Goal: Participate in discussion: Engage in conversation with other users on a specific topic

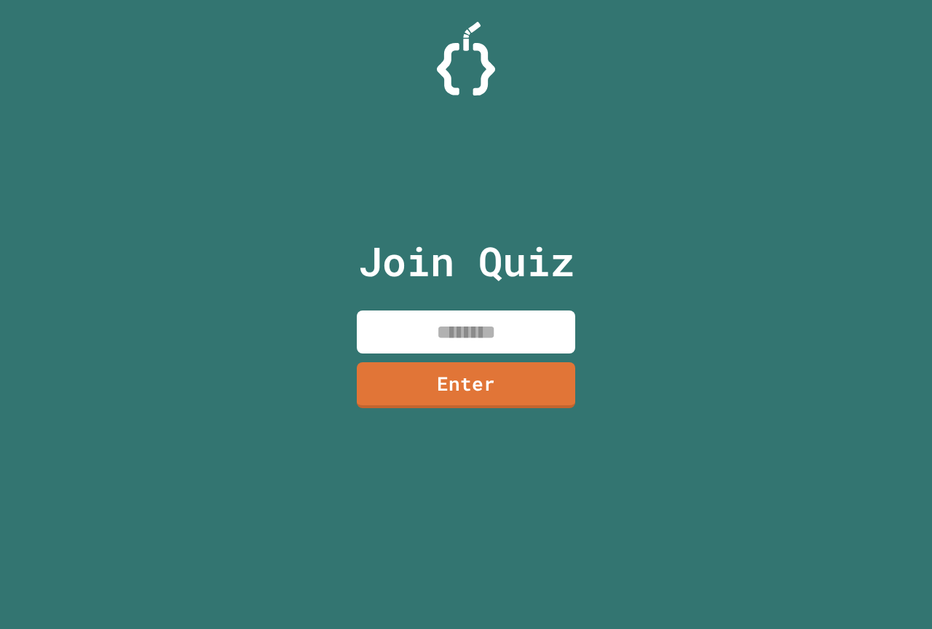
click at [473, 342] on input at bounding box center [466, 331] width 219 height 43
type input "********"
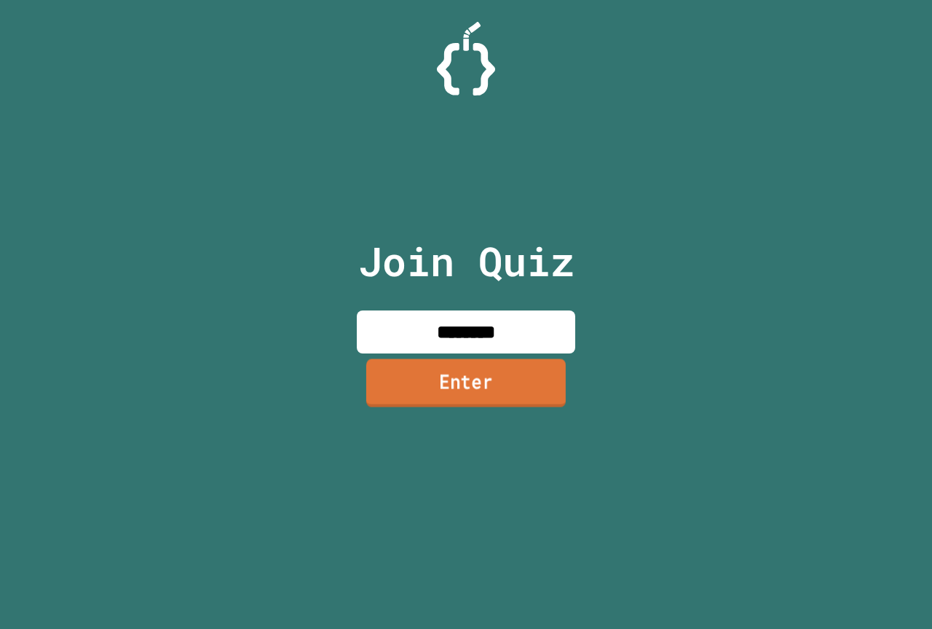
click at [509, 373] on link "Enter" at bounding box center [466, 382] width 200 height 48
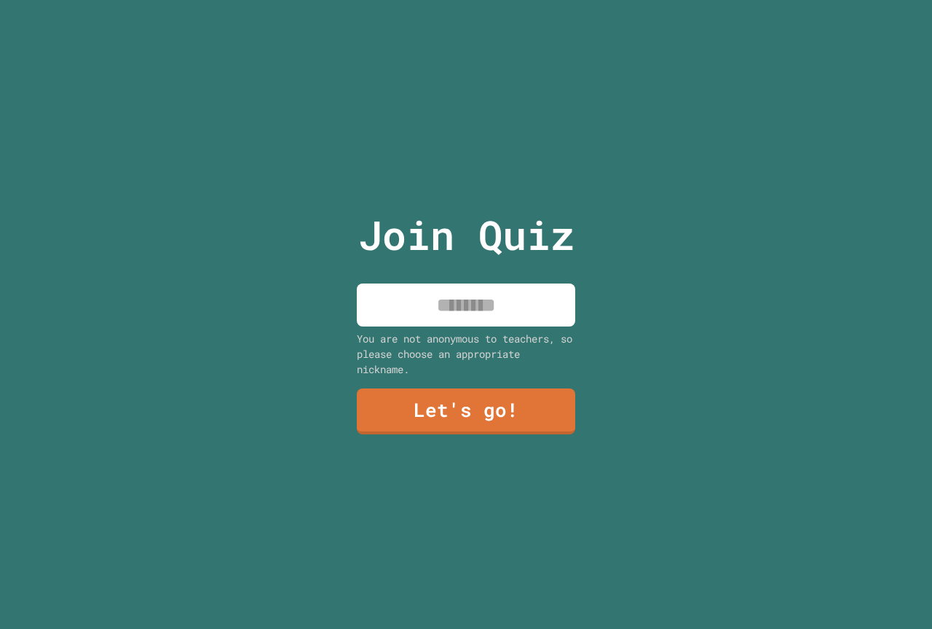
click at [410, 283] on input at bounding box center [466, 304] width 219 height 43
type input "*****"
click at [405, 413] on link "Let's go!" at bounding box center [467, 409] width 212 height 48
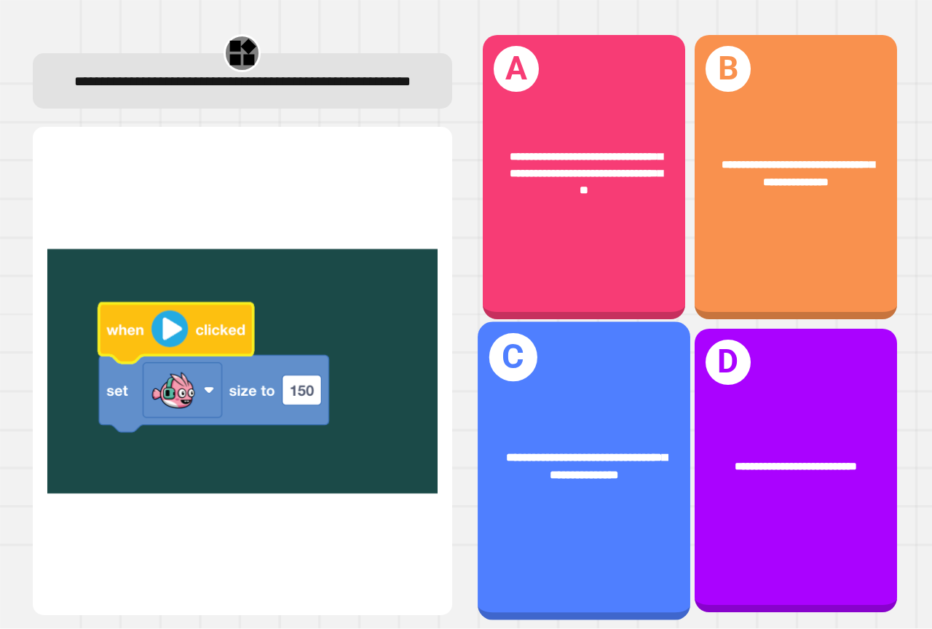
click at [575, 425] on div "**********" at bounding box center [584, 466] width 213 height 82
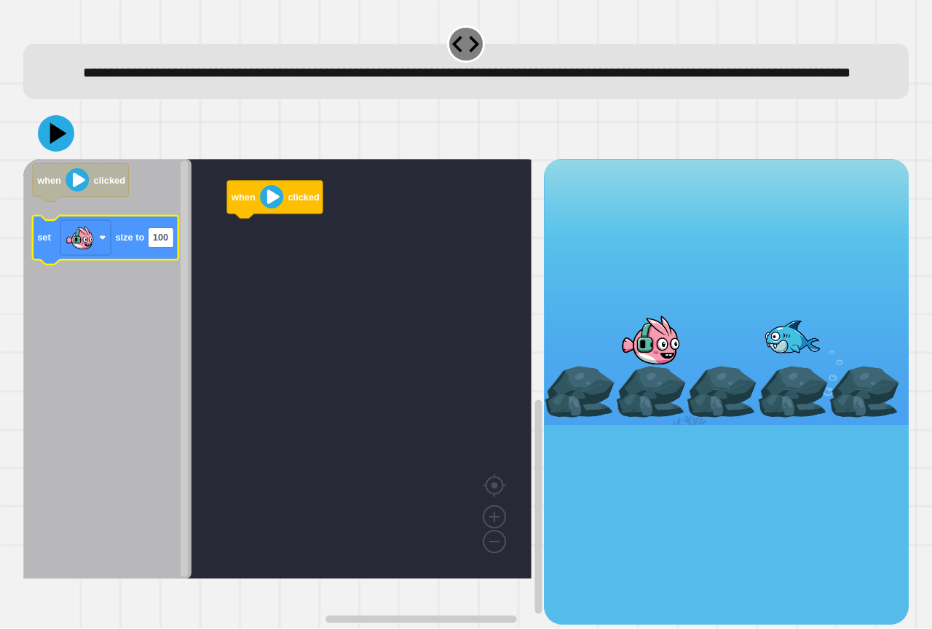
click at [142, 264] on g "set size to 100" at bounding box center [106, 240] width 146 height 49
click at [267, 251] on div "when clicked when clicked set size to 100" at bounding box center [283, 391] width 521 height 465
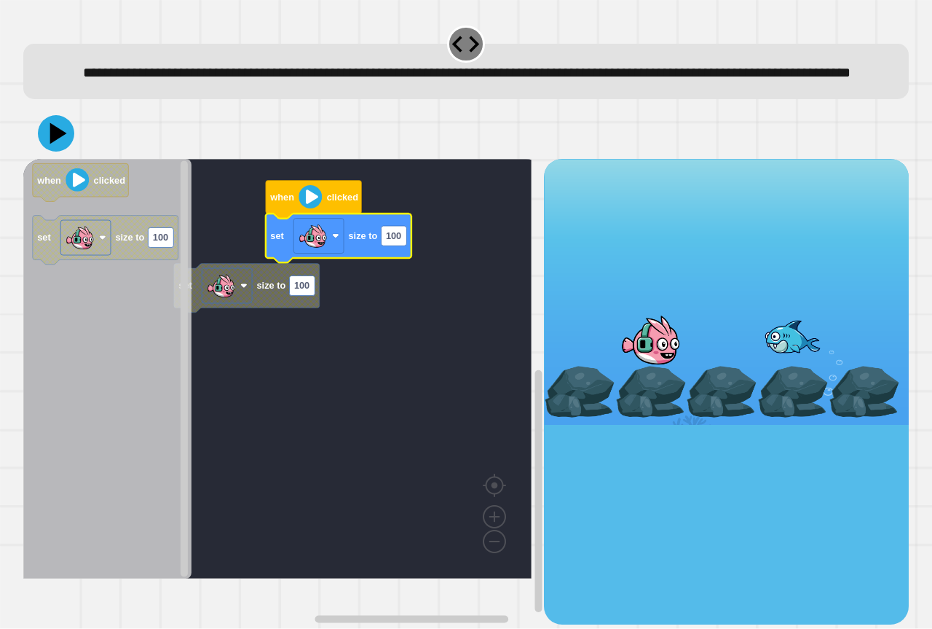
click at [63, 141] on button at bounding box center [56, 133] width 36 height 36
click at [63, 155] on icon at bounding box center [56, 133] width 44 height 44
click at [406, 245] on rect "Blockly Workspace" at bounding box center [393, 236] width 25 height 20
type input "*******"
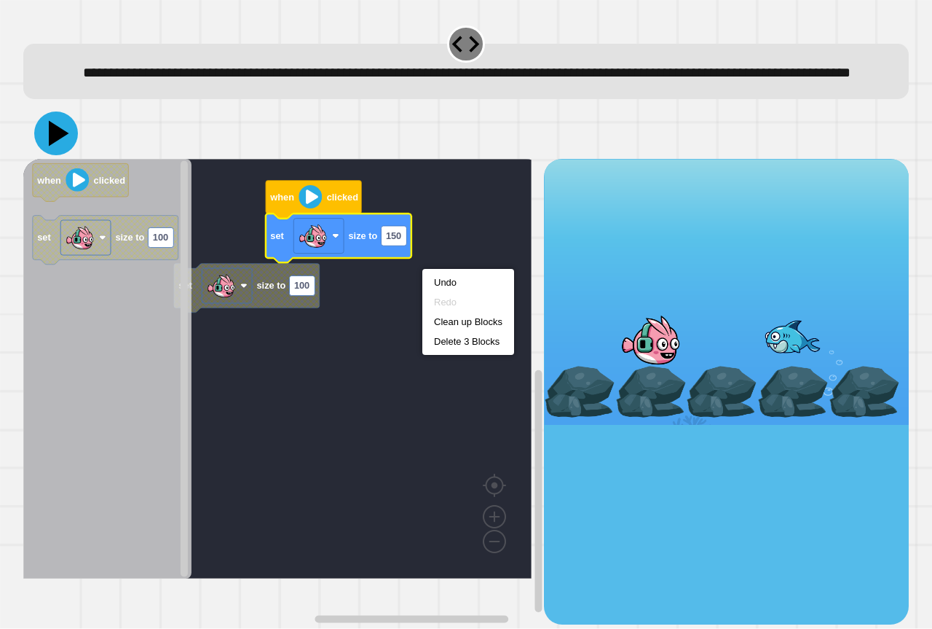
click at [52, 146] on icon at bounding box center [59, 133] width 20 height 25
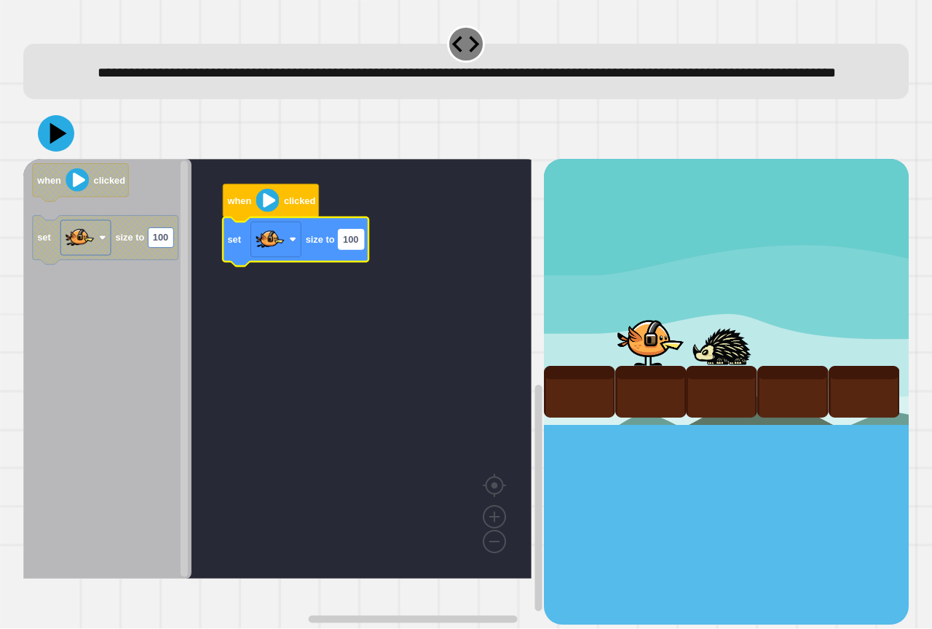
click at [343, 245] on text "100" at bounding box center [350, 239] width 15 height 11
type input "***"
click at [66, 155] on icon at bounding box center [56, 133] width 44 height 44
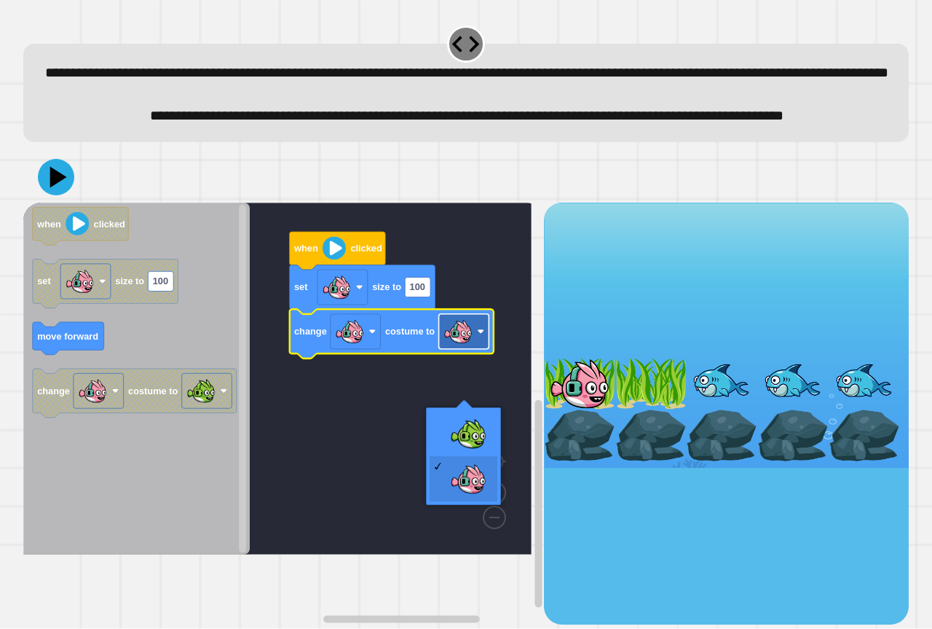
click at [470, 349] on g "Blockly Workspace" at bounding box center [464, 331] width 50 height 35
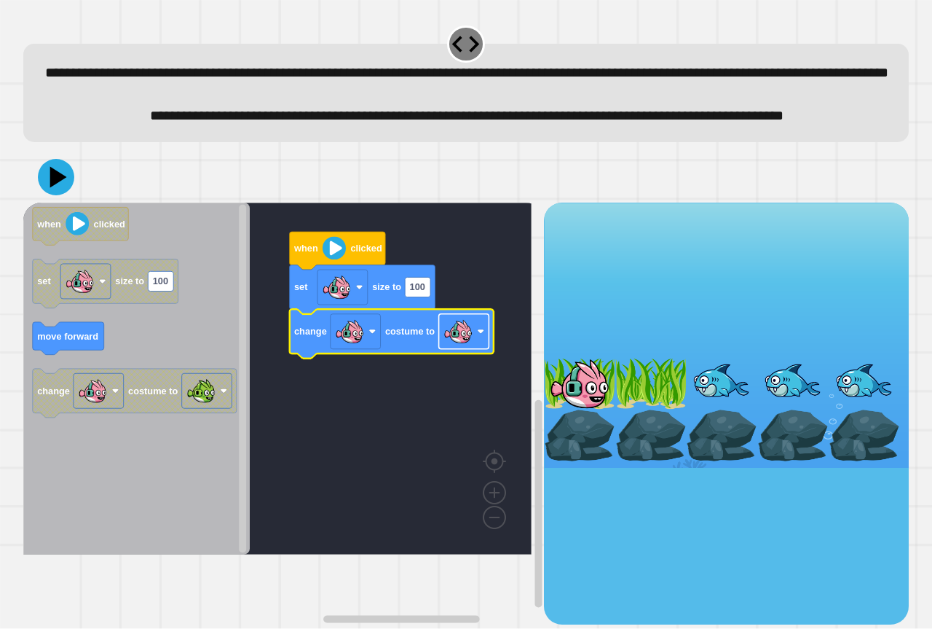
click at [476, 349] on rect "Blockly Workspace" at bounding box center [464, 331] width 50 height 35
click at [428, 296] on rect "Blockly Workspace" at bounding box center [417, 287] width 25 height 20
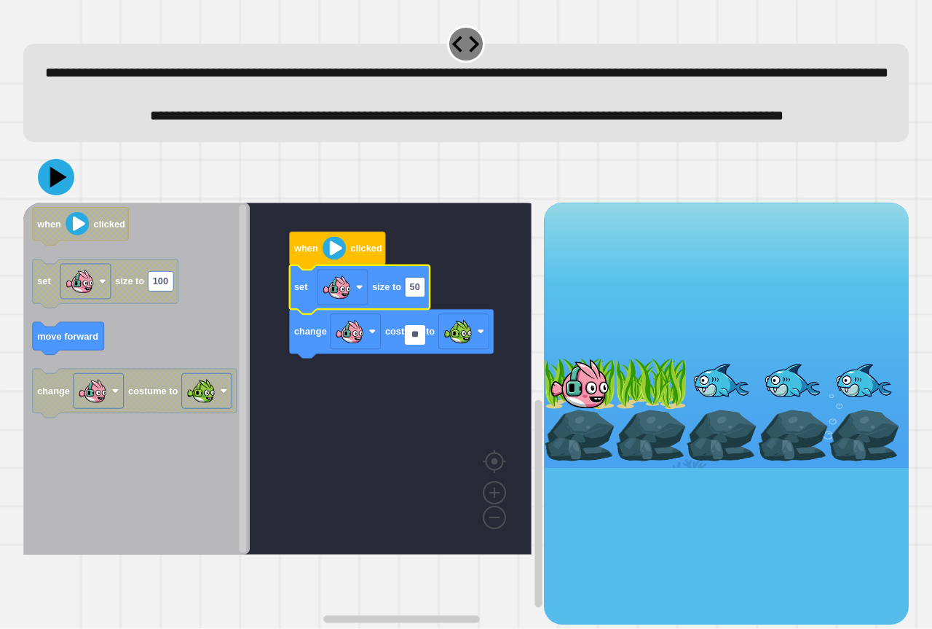
type input "*"
click at [56, 188] on icon at bounding box center [59, 176] width 18 height 23
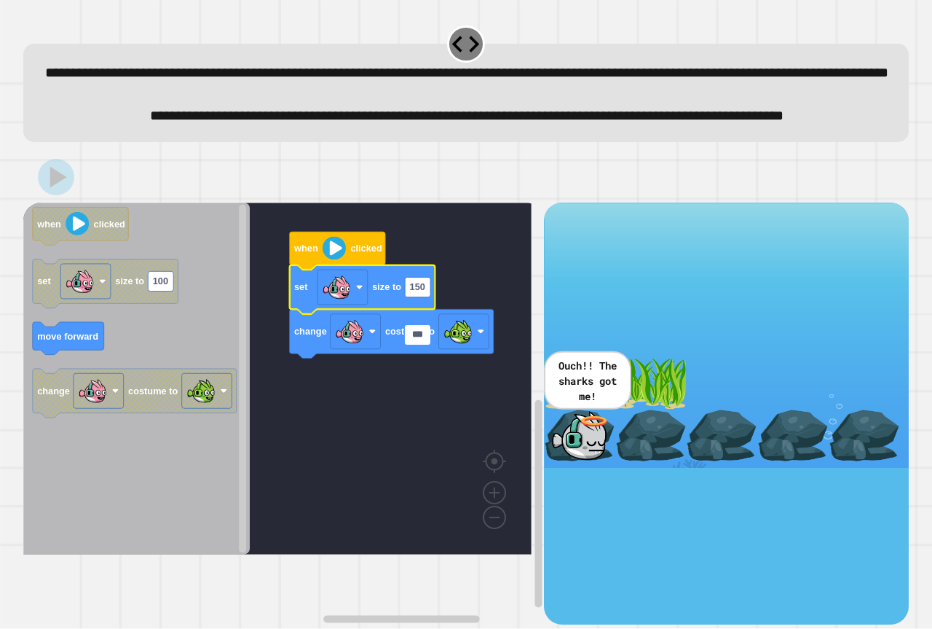
click at [425, 334] on input "***" at bounding box center [417, 335] width 25 height 20
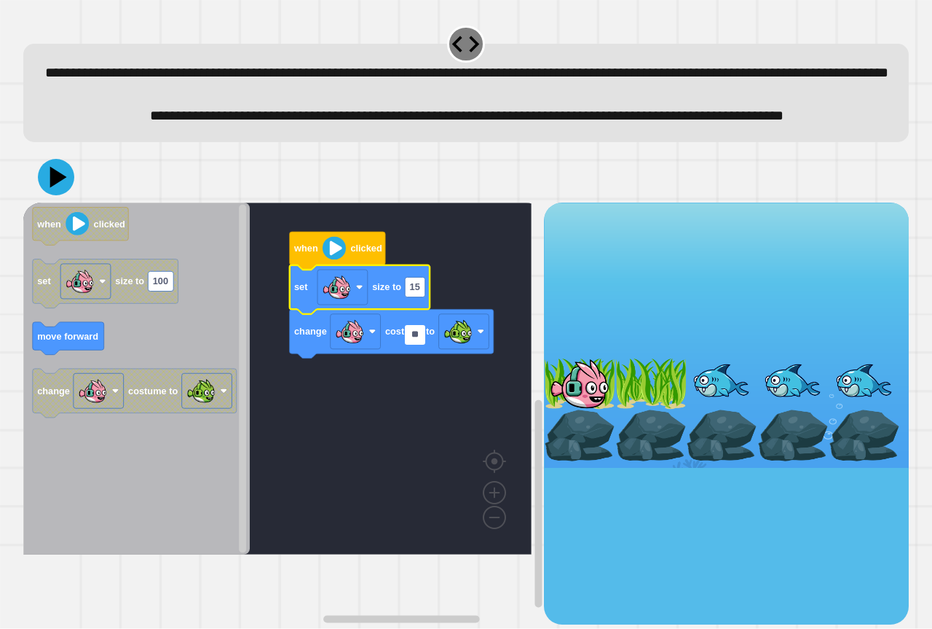
type input "*"
type input "**"
click at [52, 190] on icon at bounding box center [59, 177] width 20 height 25
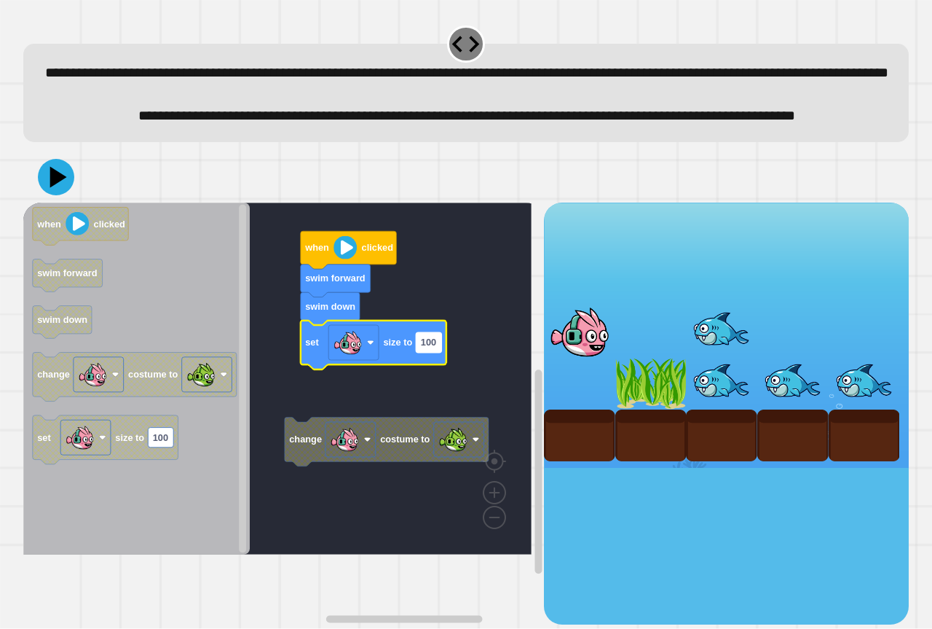
click at [428, 348] on text "100" at bounding box center [428, 342] width 15 height 11
type input "*"
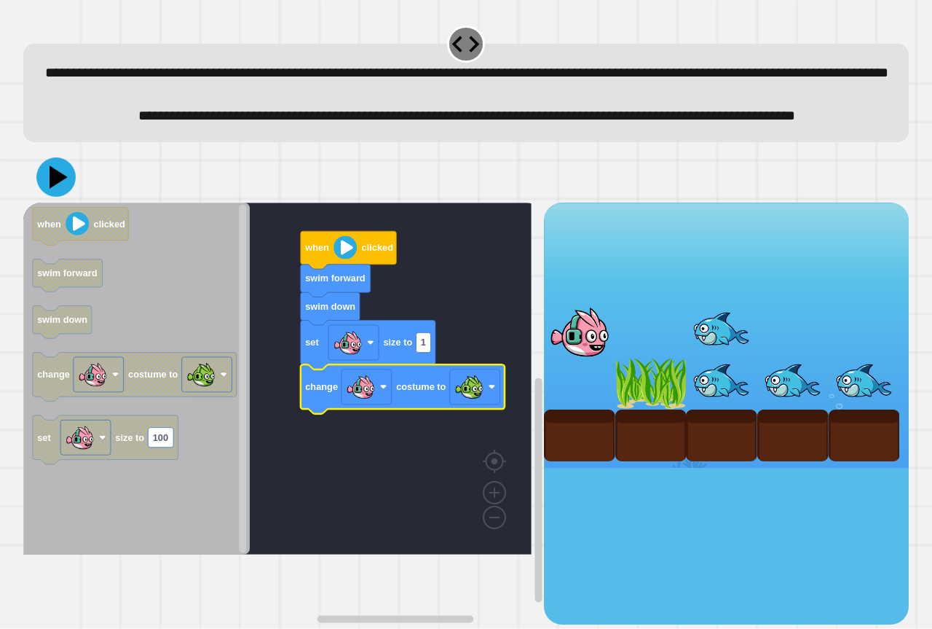
click at [67, 197] on icon at bounding box center [55, 176] width 39 height 39
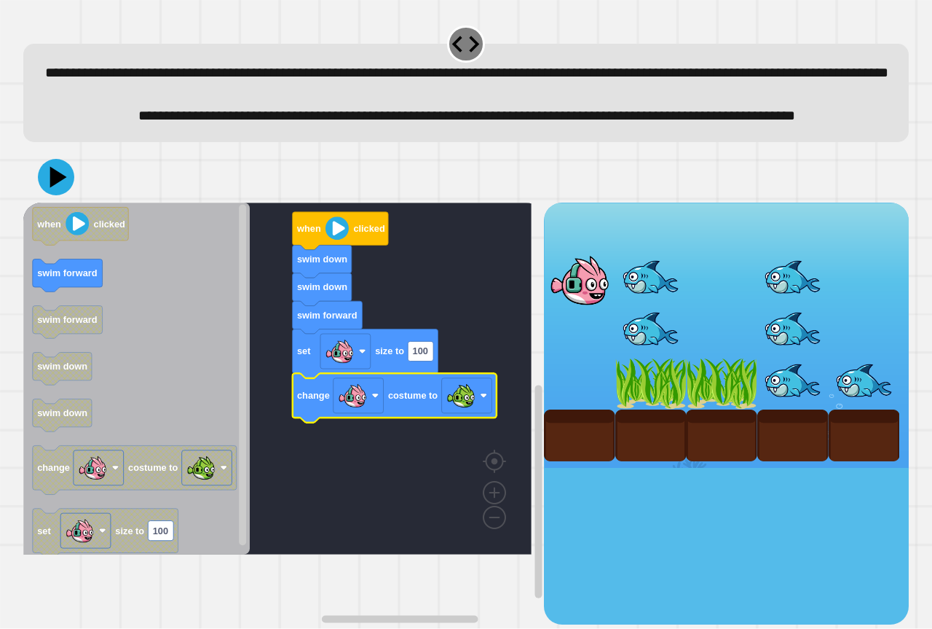
click at [422, 378] on icon "Blockly Workspace" at bounding box center [366, 353] width 146 height 49
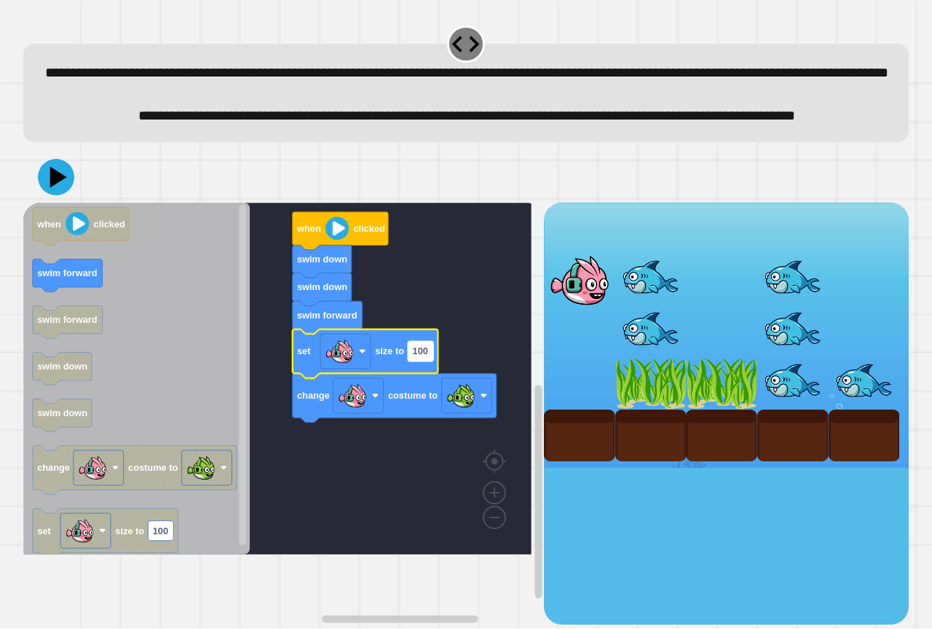
click at [422, 361] on rect "Blockly Workspace" at bounding box center [420, 351] width 25 height 20
type input "*"
click at [53, 188] on icon at bounding box center [59, 176] width 18 height 23
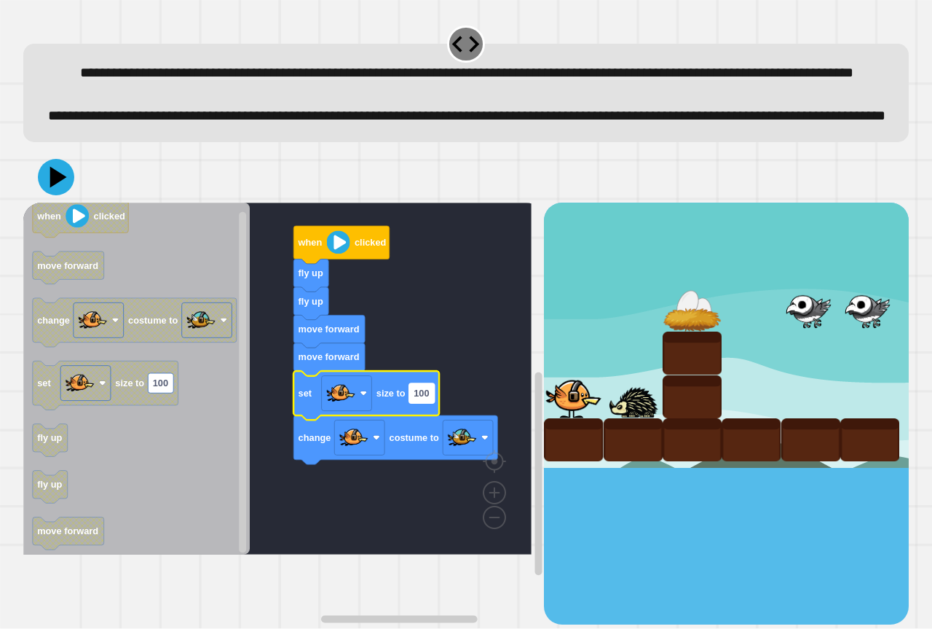
click at [432, 403] on rect "Blockly Workspace" at bounding box center [421, 393] width 25 height 20
type input "*"
click at [58, 199] on icon at bounding box center [56, 177] width 44 height 44
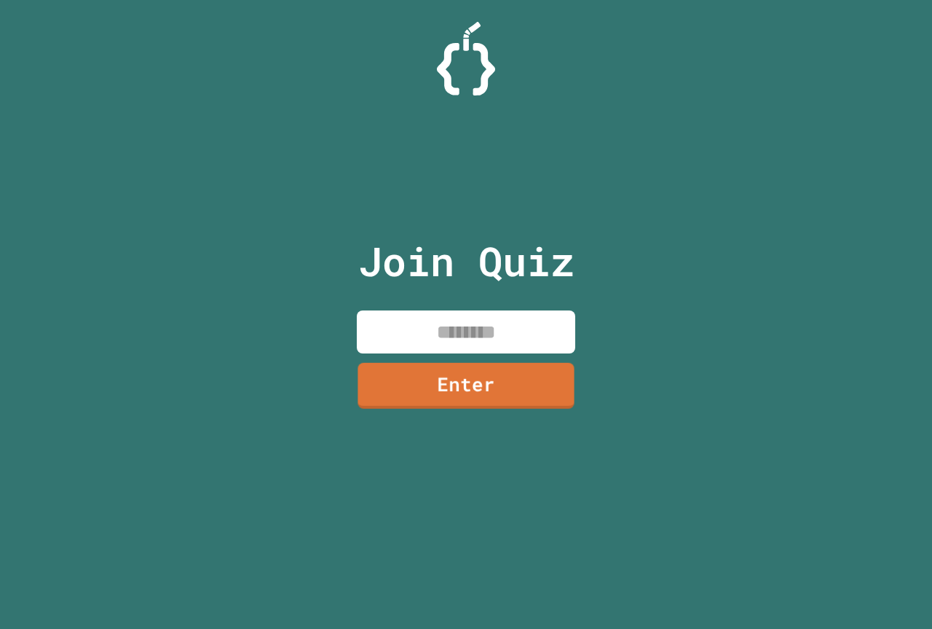
click at [484, 331] on input at bounding box center [466, 331] width 219 height 43
click at [484, 335] on input "*******" at bounding box center [466, 331] width 219 height 43
type input "********"
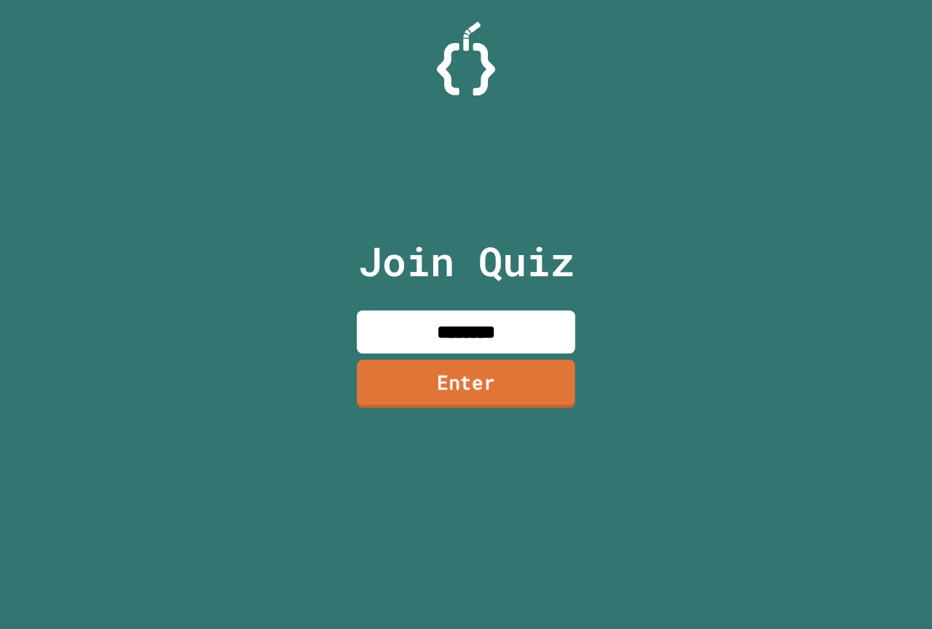
drag, startPoint x: 463, startPoint y: 372, endPoint x: 471, endPoint y: 372, distance: 8.7
click at [471, 372] on link "Enter" at bounding box center [466, 383] width 219 height 48
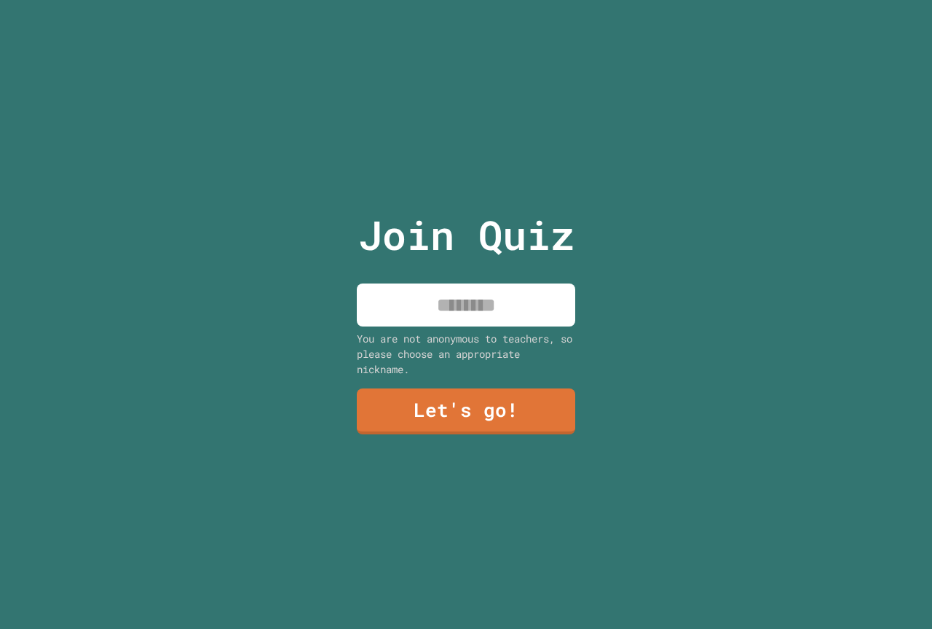
click at [425, 293] on input at bounding box center [466, 304] width 219 height 43
type input "*****"
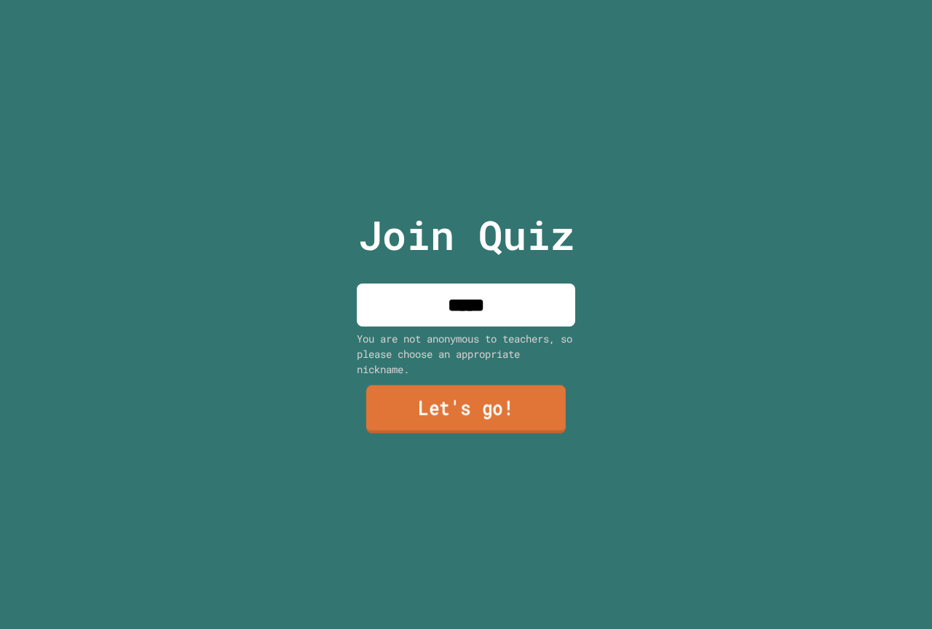
click at [476, 395] on link "Let's go!" at bounding box center [466, 409] width 200 height 48
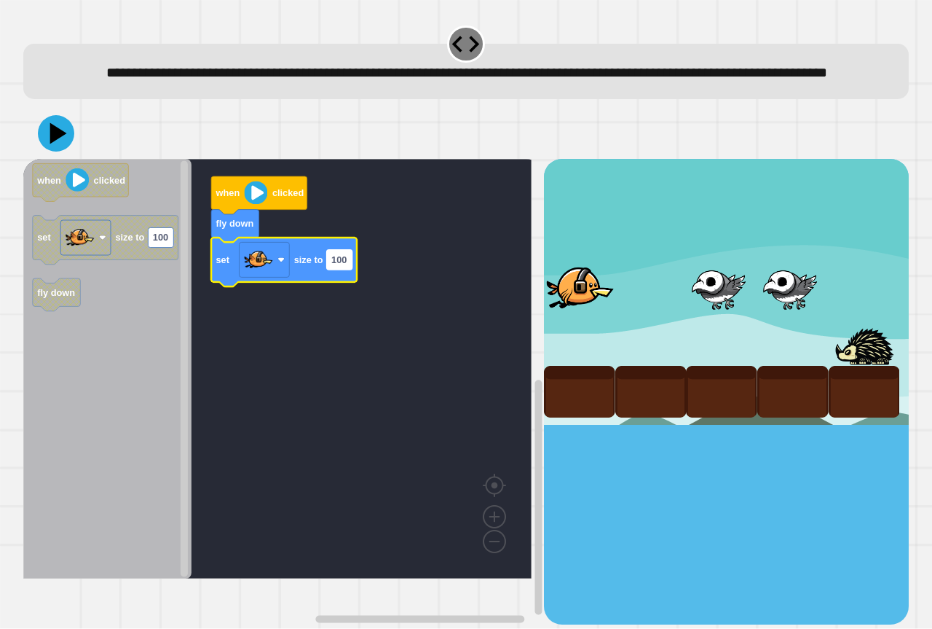
click at [345, 265] on text "100" at bounding box center [338, 259] width 15 height 11
type input "*"
click at [78, 156] on div at bounding box center [466, 133] width 886 height 51
click at [69, 154] on icon at bounding box center [56, 134] width 41 height 41
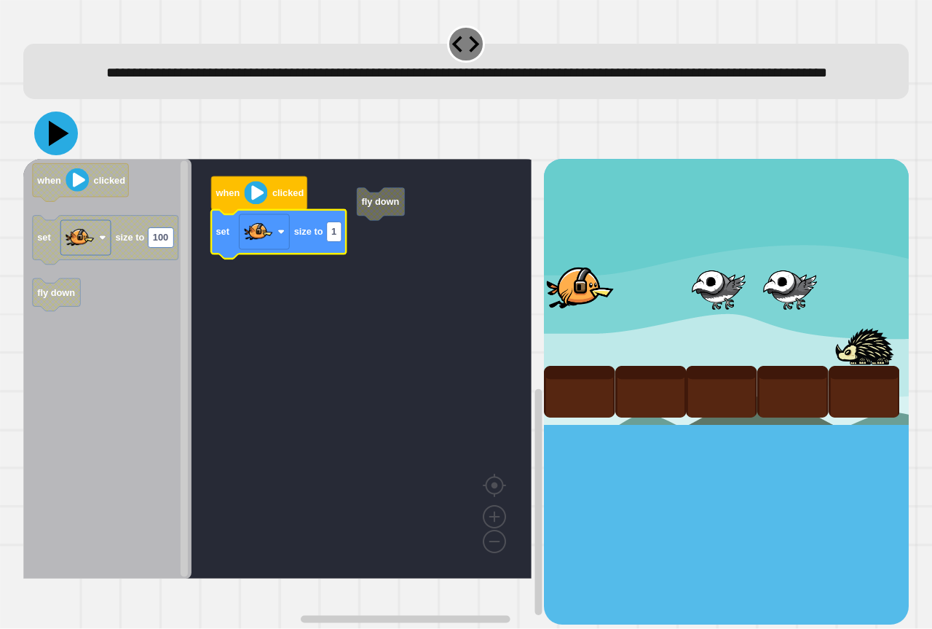
click at [73, 155] on button at bounding box center [56, 133] width 44 height 44
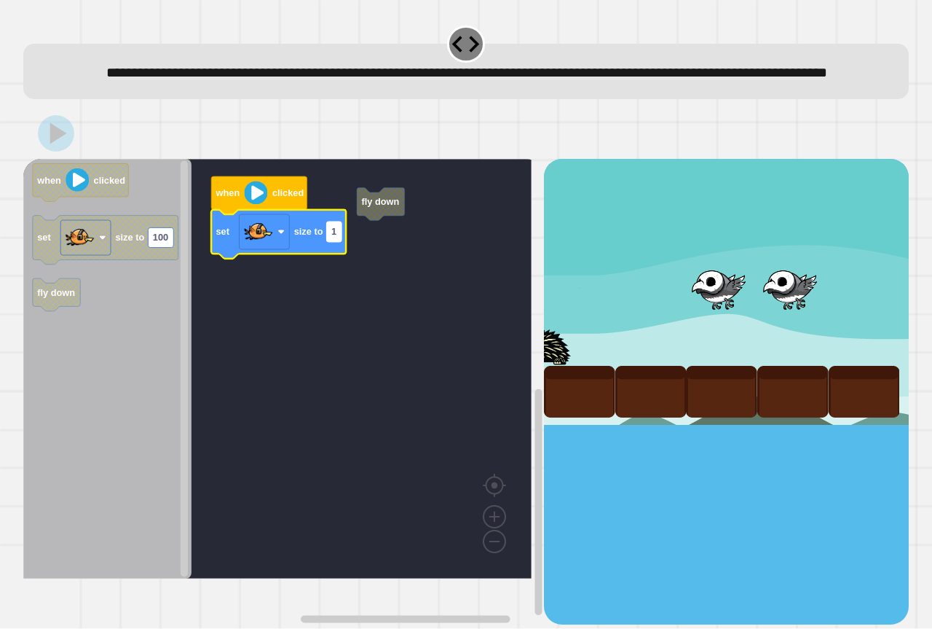
click at [340, 242] on rect "Blockly Workspace" at bounding box center [334, 232] width 15 height 20
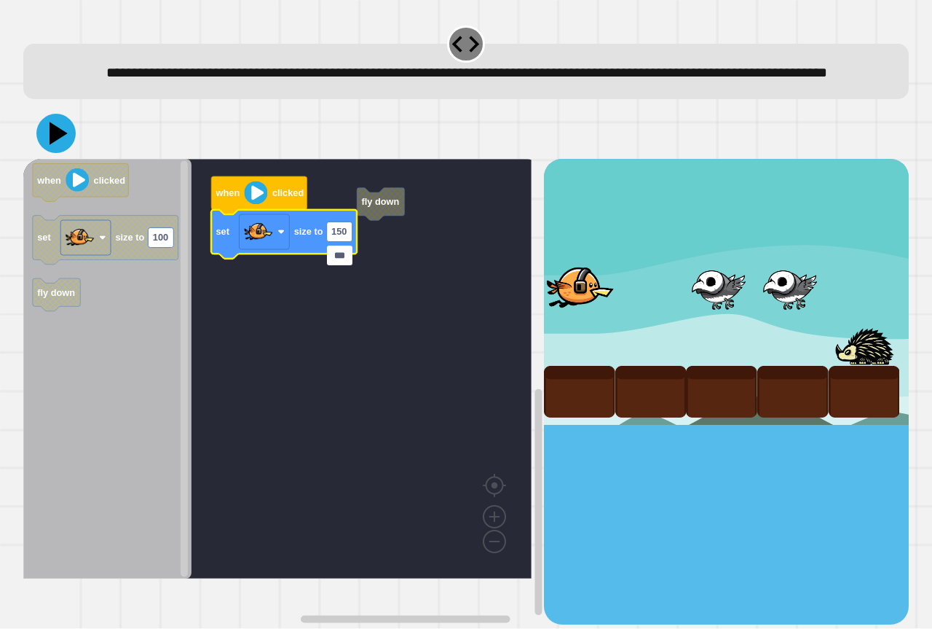
type input "***"
click at [59, 145] on icon at bounding box center [59, 133] width 18 height 23
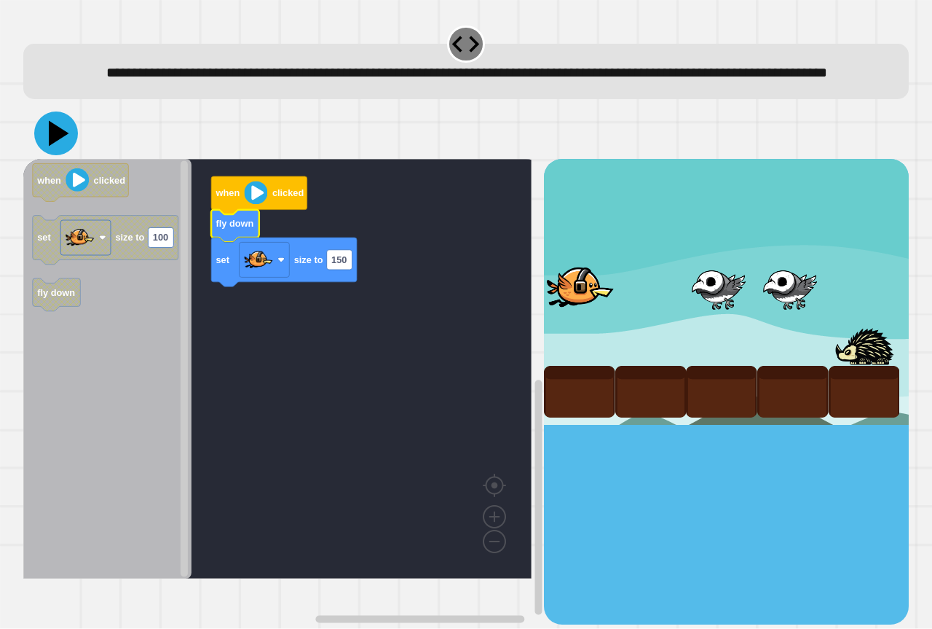
click at [56, 146] on icon at bounding box center [59, 133] width 20 height 25
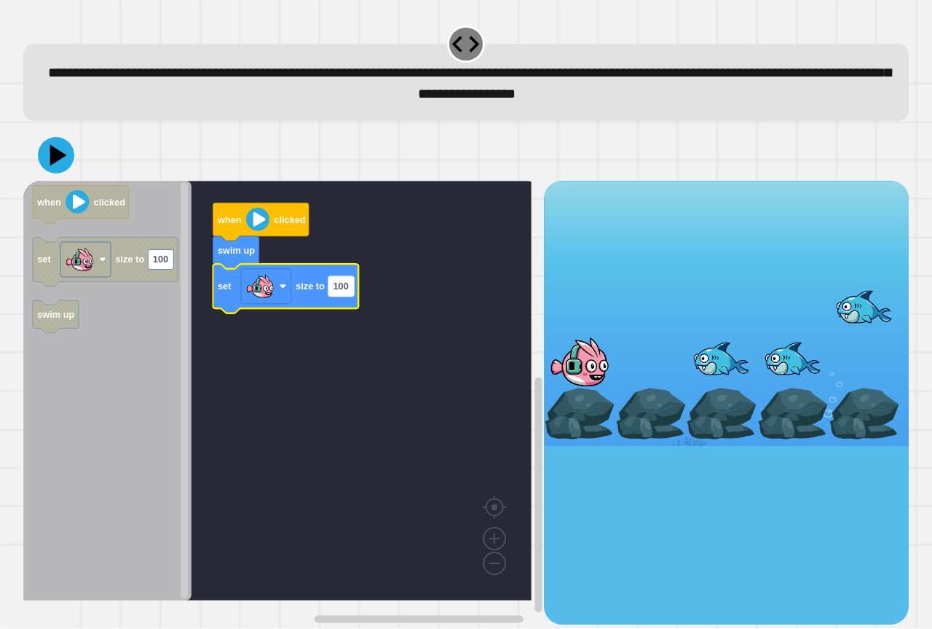
click at [347, 296] on rect "Blockly Workspace" at bounding box center [341, 287] width 25 height 20
type input "***"
click at [50, 154] on icon at bounding box center [59, 155] width 20 height 25
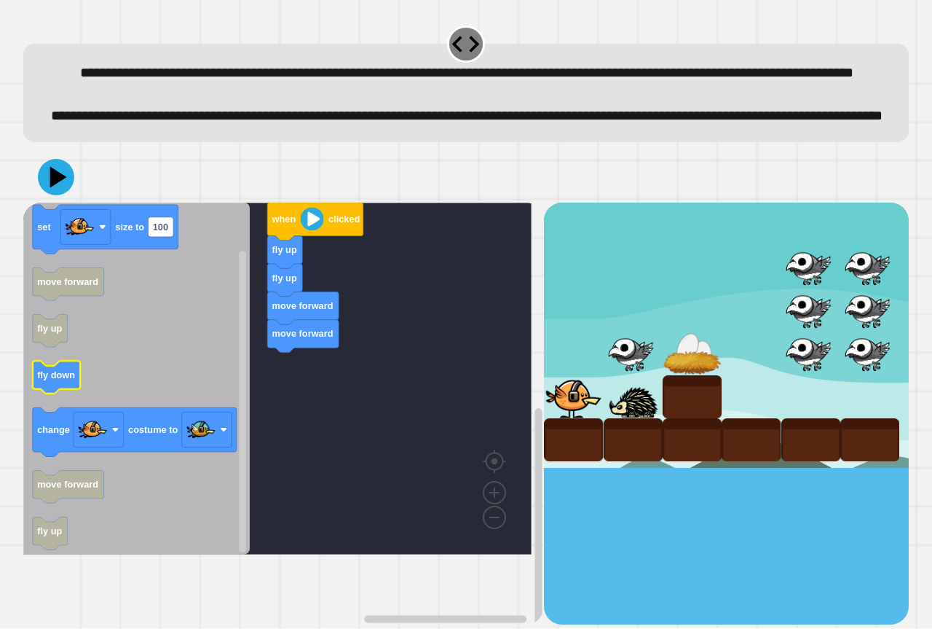
click at [176, 419] on icon "Blockly Workspace" at bounding box center [136, 379] width 227 height 352
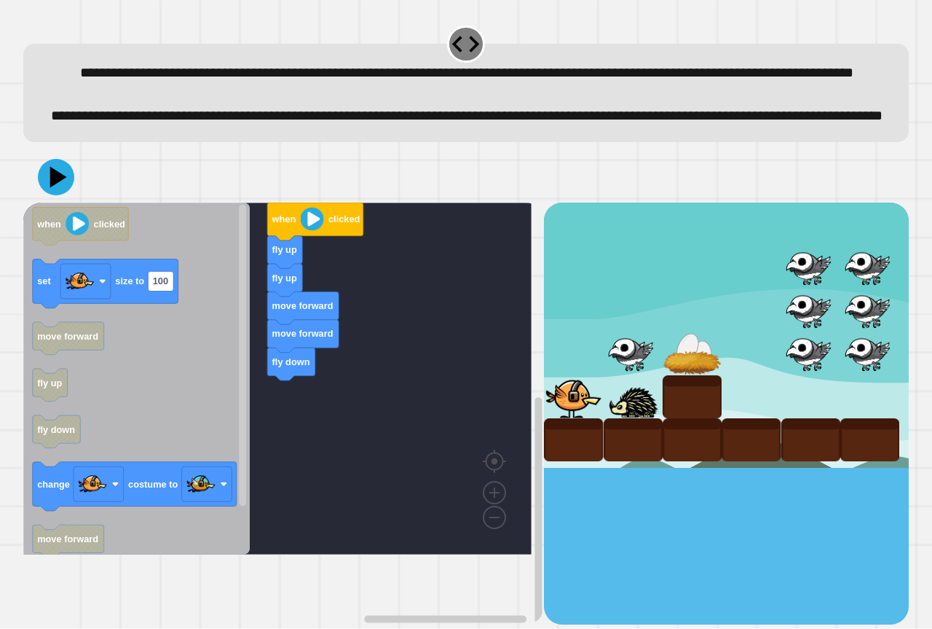
click at [313, 511] on div "when clicked fly up fly up move forward move forward fly down when clicked set …" at bounding box center [283, 414] width 521 height 422
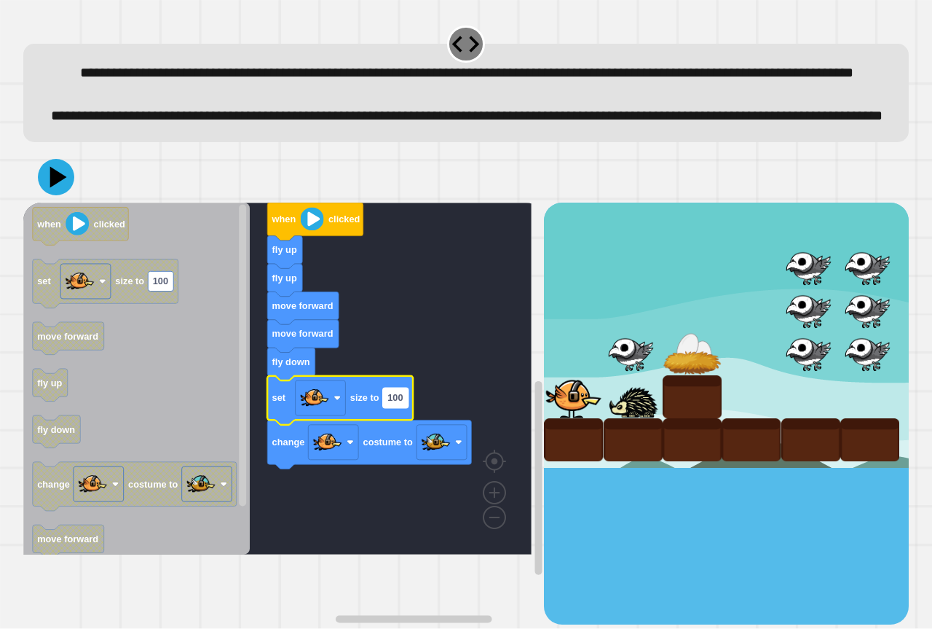
click at [394, 407] on g "100" at bounding box center [395, 398] width 25 height 20
type input "*"
click at [64, 199] on icon at bounding box center [56, 177] width 44 height 44
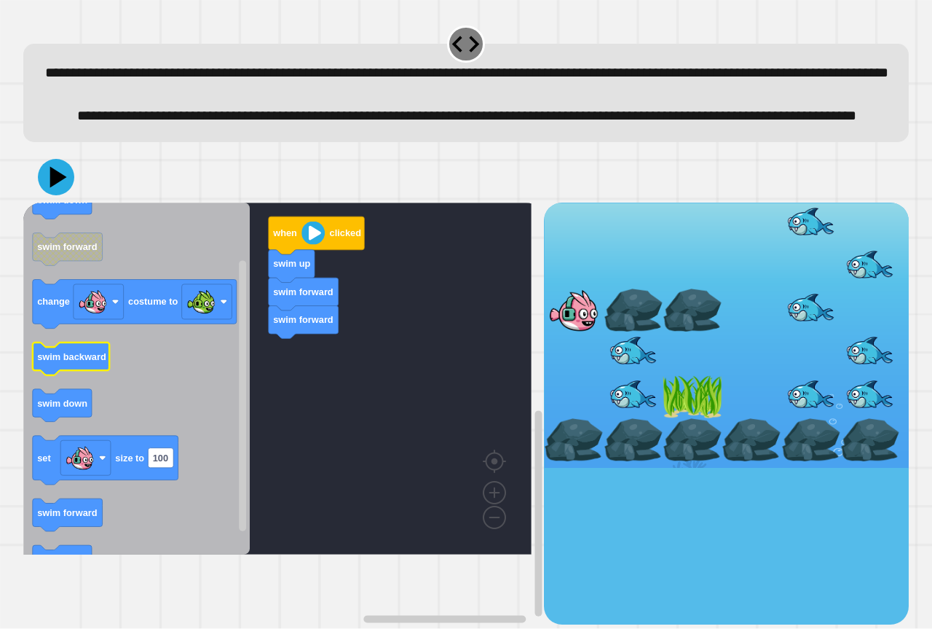
click at [79, 362] on text "swim backward" at bounding box center [71, 356] width 69 height 11
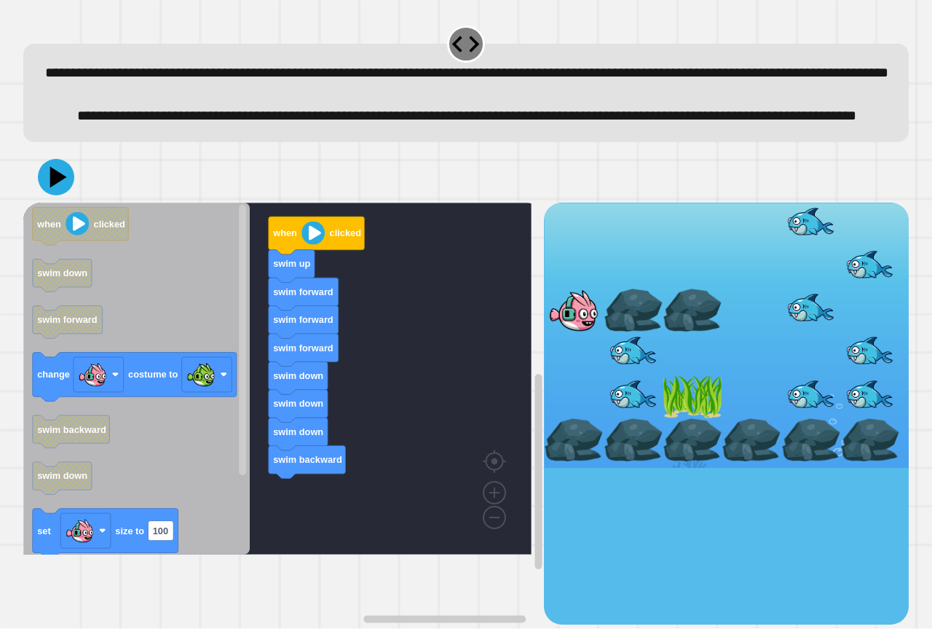
click at [284, 527] on div "swim forward swim forward swim forward swim down swim down swim down swim backw…" at bounding box center [283, 414] width 521 height 422
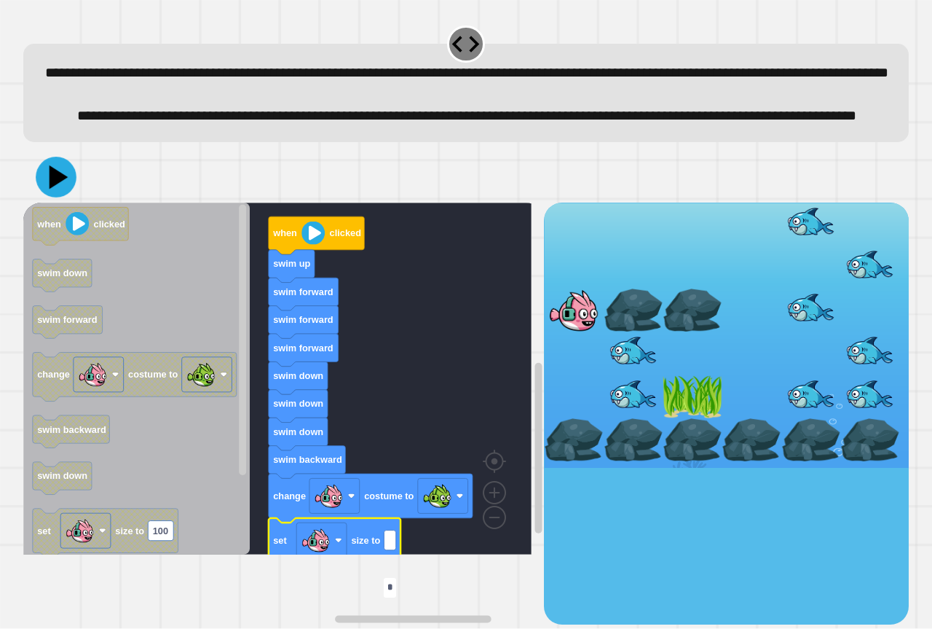
type input "*"
click at [55, 189] on icon at bounding box center [59, 177] width 19 height 24
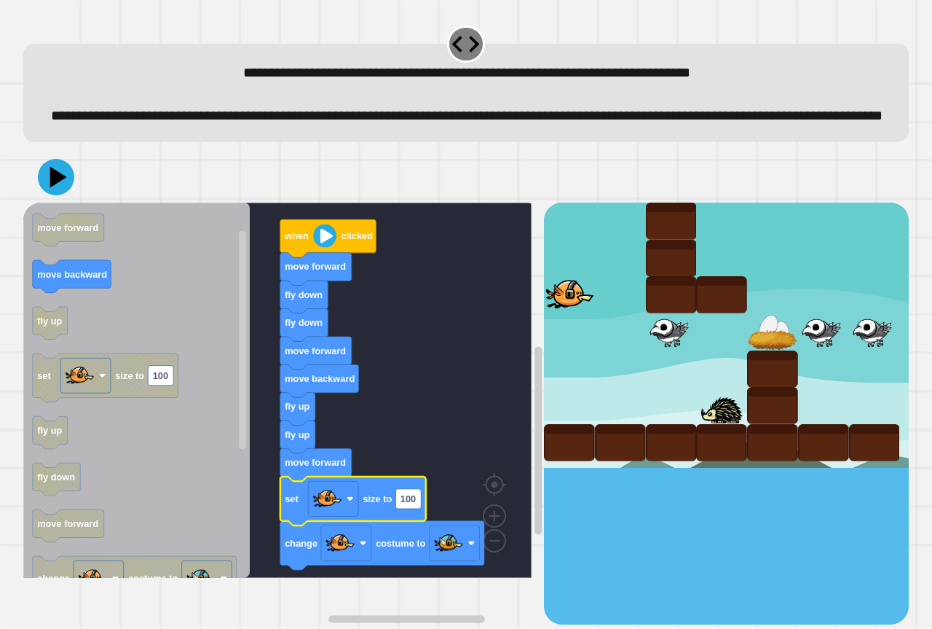
click at [411, 525] on icon "Blockly Workspace" at bounding box center [353, 500] width 146 height 49
click at [405, 504] on text "100" at bounding box center [408, 498] width 15 height 11
type input "*"
click at [51, 189] on icon at bounding box center [59, 177] width 20 height 25
click at [63, 190] on icon at bounding box center [59, 177] width 20 height 25
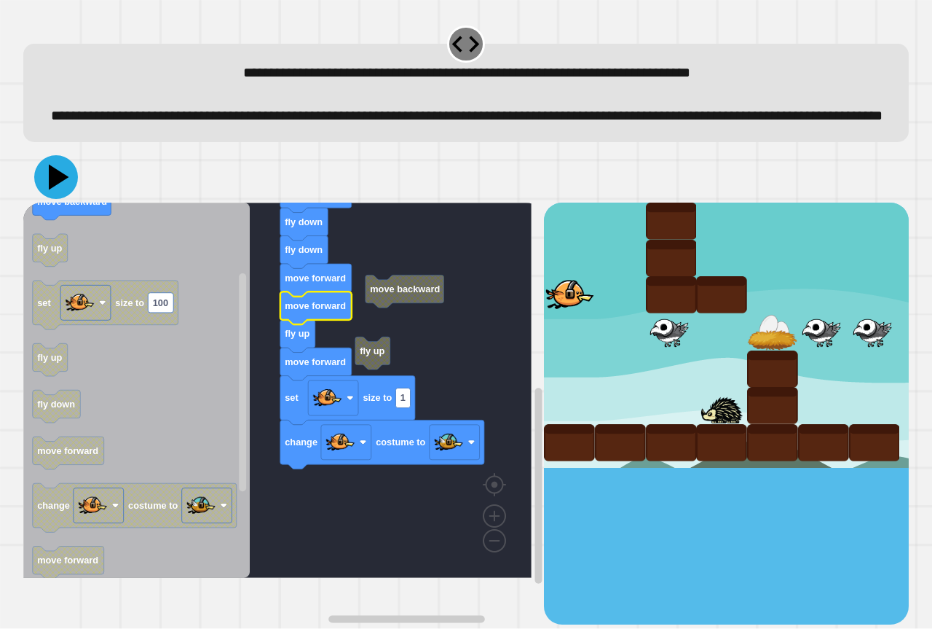
click at [58, 191] on icon at bounding box center [56, 177] width 44 height 44
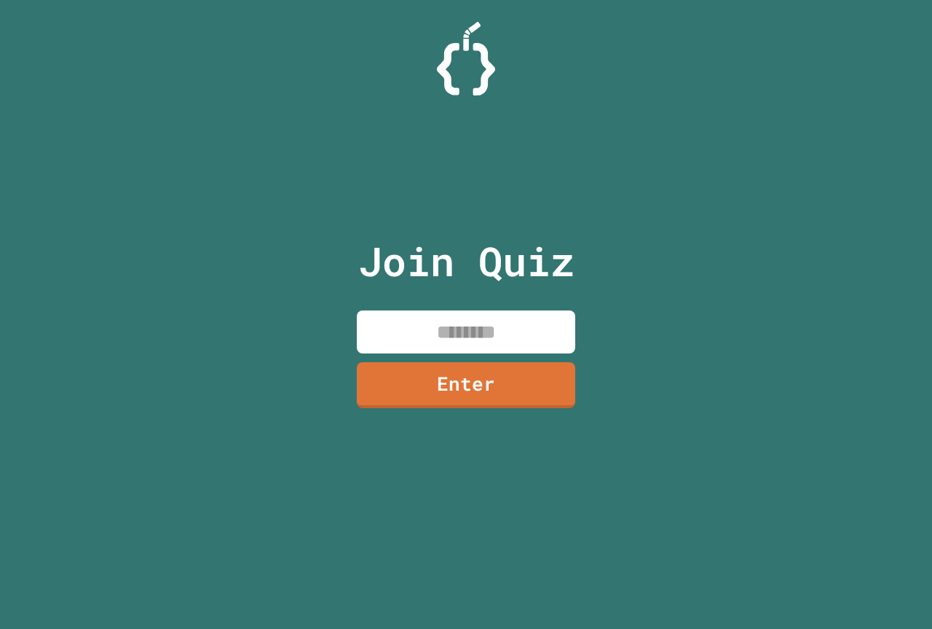
click at [557, 331] on input at bounding box center [466, 331] width 219 height 43
type input "********"
click at [545, 377] on link "Enter" at bounding box center [466, 384] width 222 height 48
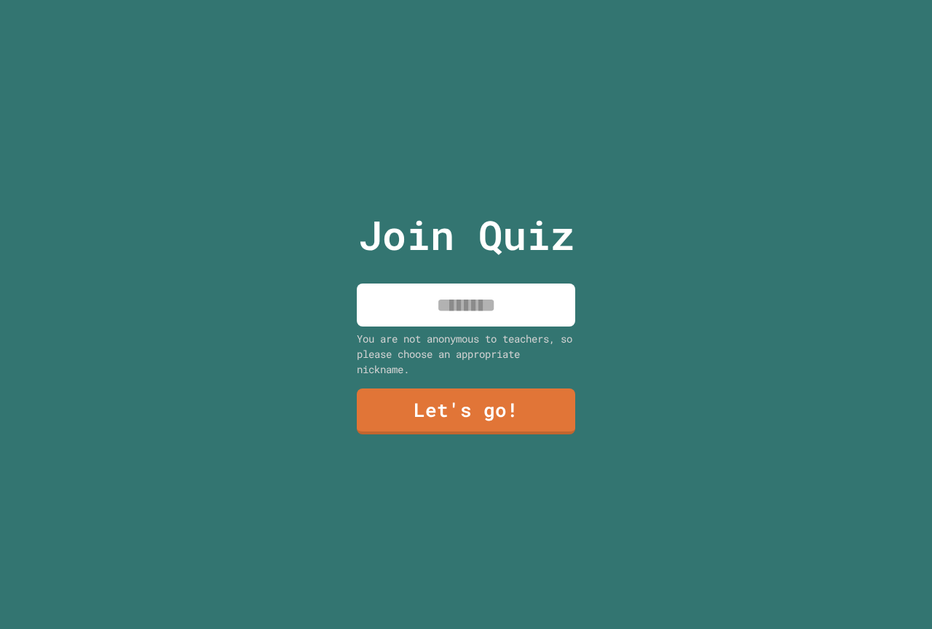
click at [454, 295] on input at bounding box center [466, 304] width 219 height 43
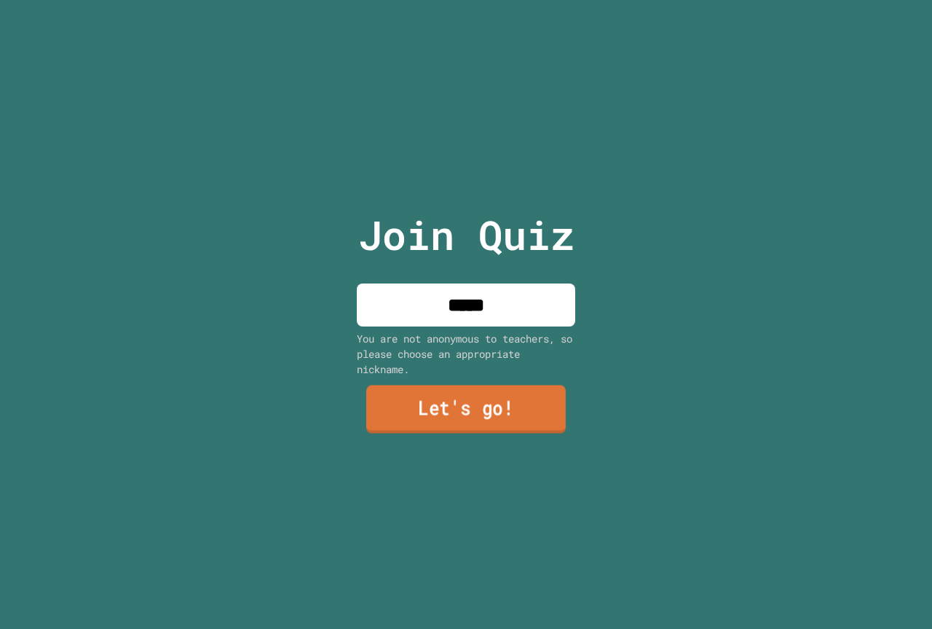
type input "*****"
drag, startPoint x: 463, startPoint y: 384, endPoint x: 466, endPoint y: 377, distance: 7.8
click at [466, 377] on div "Join Quiz ***** You are not anonymous to teachers, so please choose an appropri…" at bounding box center [466, 314] width 245 height 629
click at [479, 394] on link "Let's go!" at bounding box center [466, 410] width 219 height 48
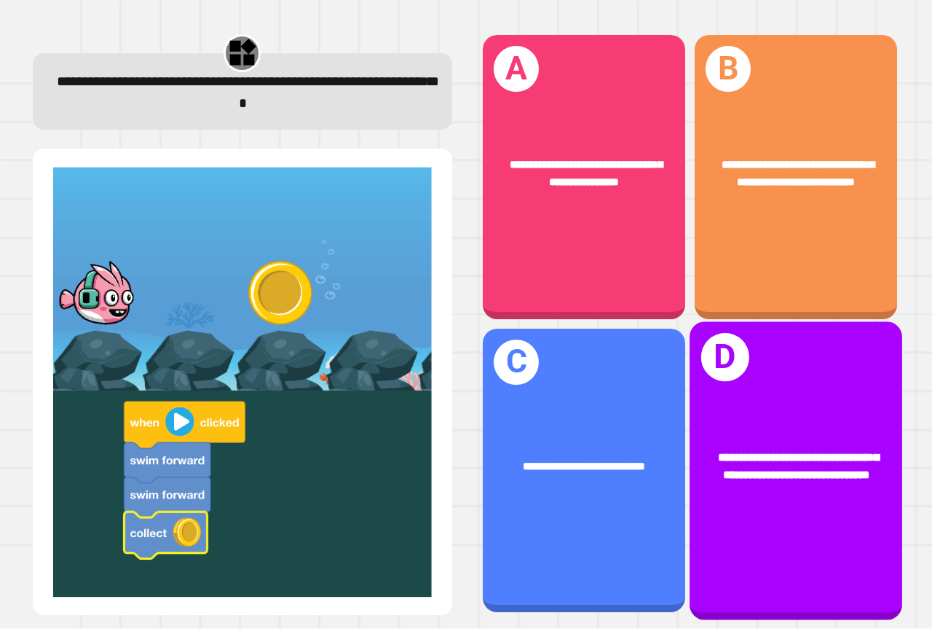
click at [788, 479] on div "**********" at bounding box center [796, 466] width 213 height 82
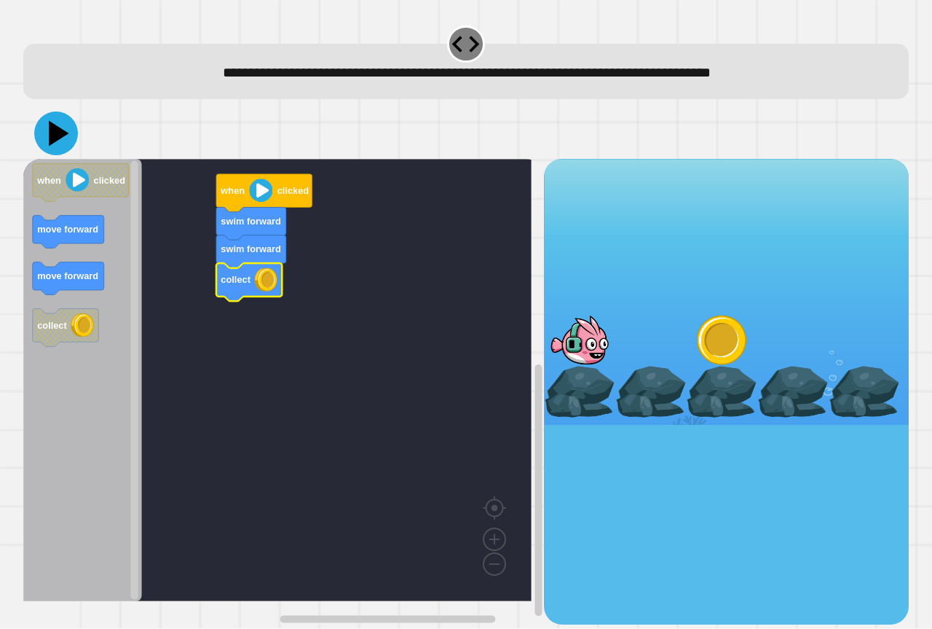
click at [53, 139] on icon at bounding box center [59, 133] width 20 height 25
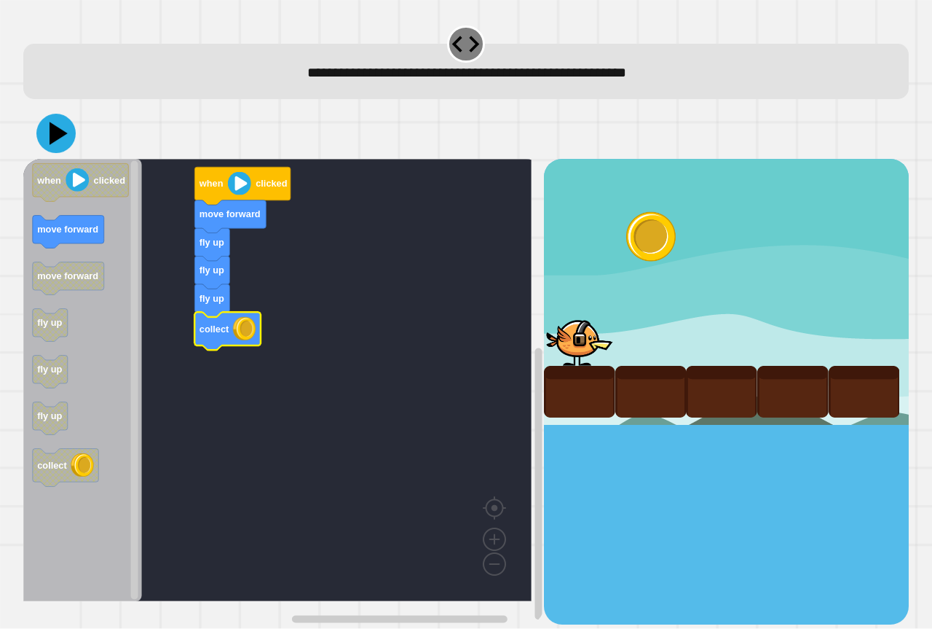
click at [66, 144] on icon at bounding box center [55, 133] width 39 height 39
click at [74, 144] on div at bounding box center [466, 133] width 886 height 51
click at [58, 133] on icon at bounding box center [58, 133] width 17 height 22
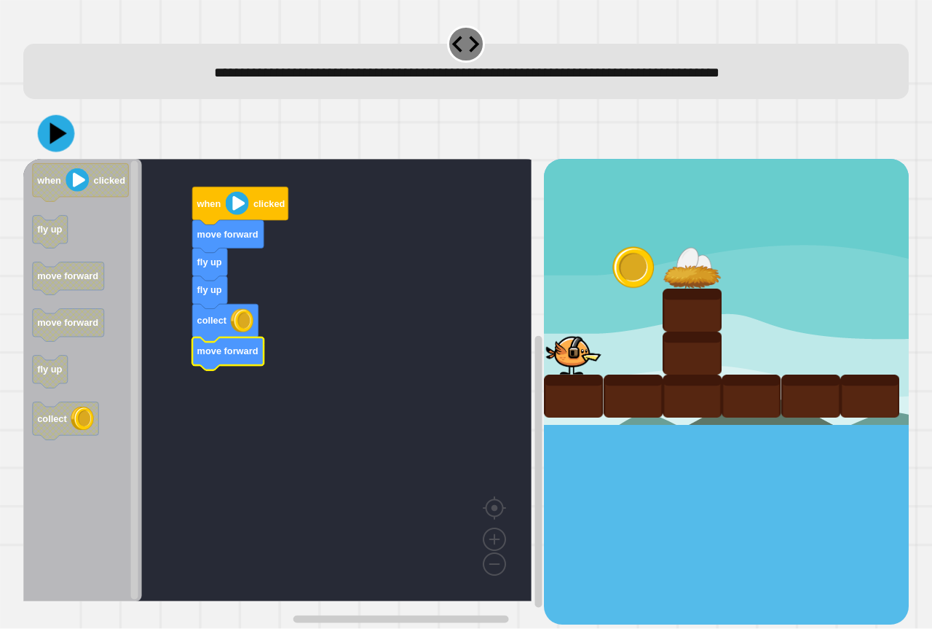
click at [60, 134] on icon at bounding box center [58, 134] width 17 height 22
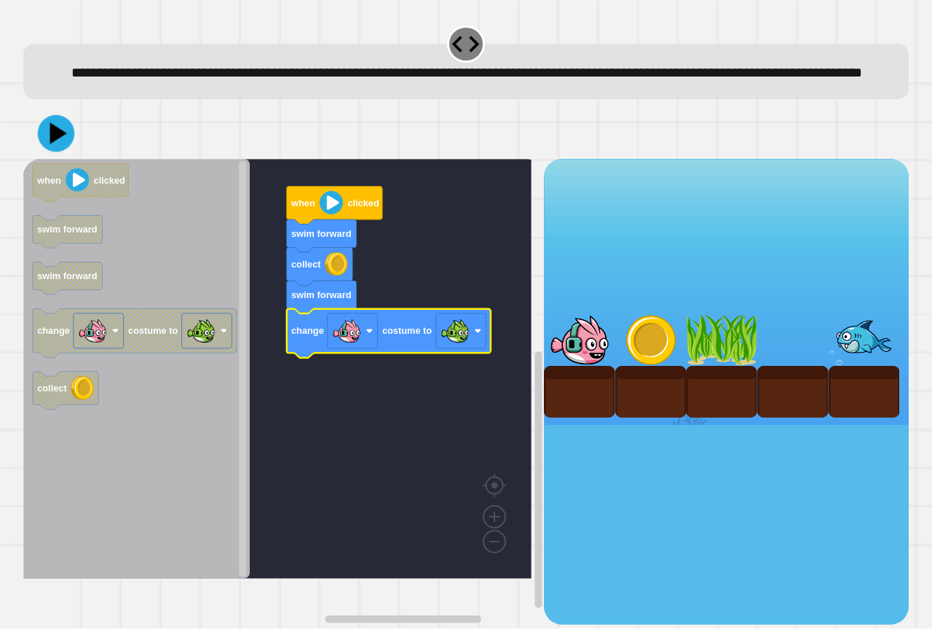
click at [74, 159] on div at bounding box center [466, 133] width 886 height 51
click at [57, 149] on icon at bounding box center [56, 133] width 38 height 38
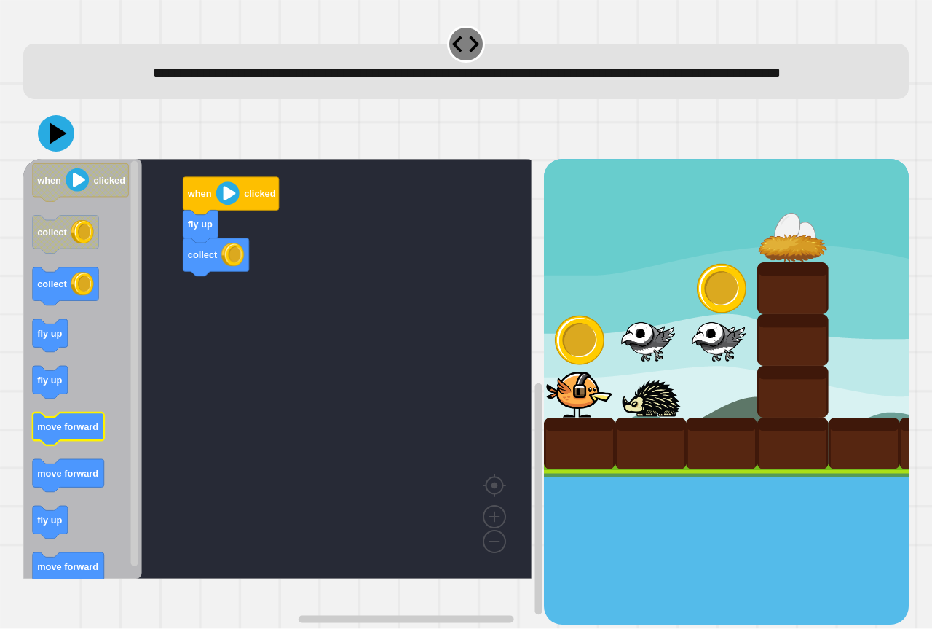
click at [77, 432] on text "move forward" at bounding box center [67, 426] width 61 height 11
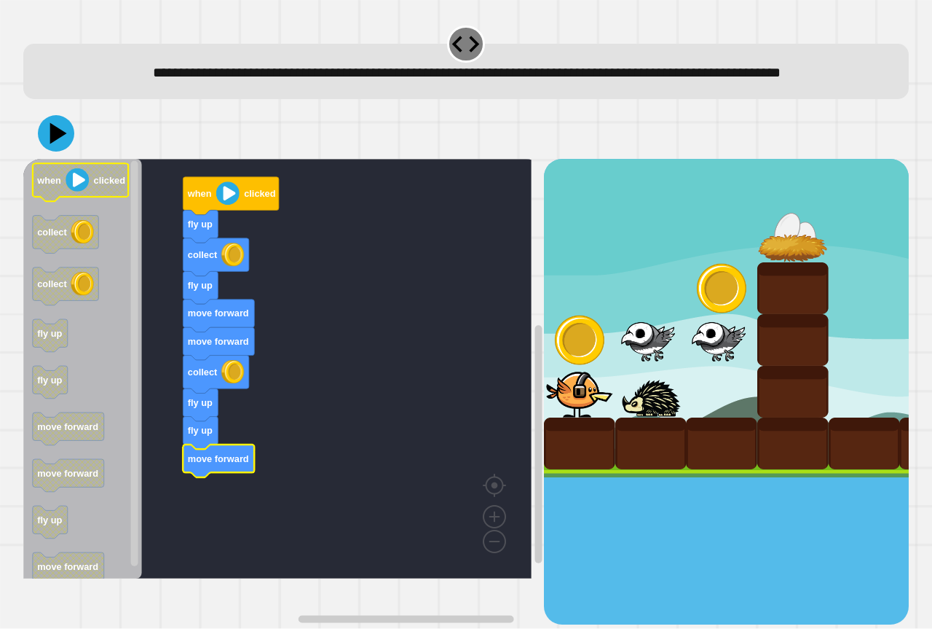
click at [70, 159] on div at bounding box center [466, 133] width 886 height 51
click at [55, 152] on icon at bounding box center [56, 133] width 36 height 36
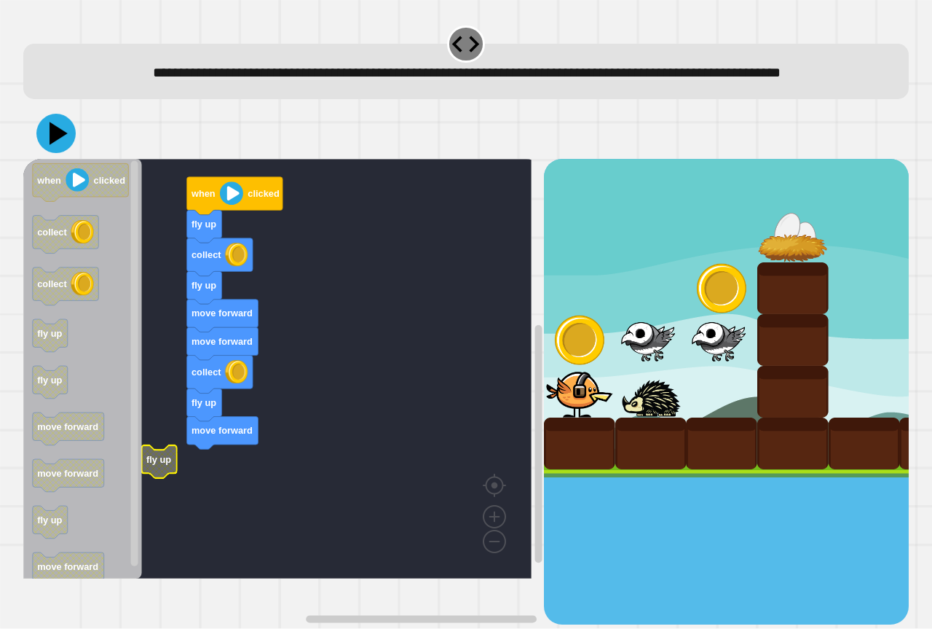
click at [68, 153] on icon at bounding box center [55, 133] width 39 height 39
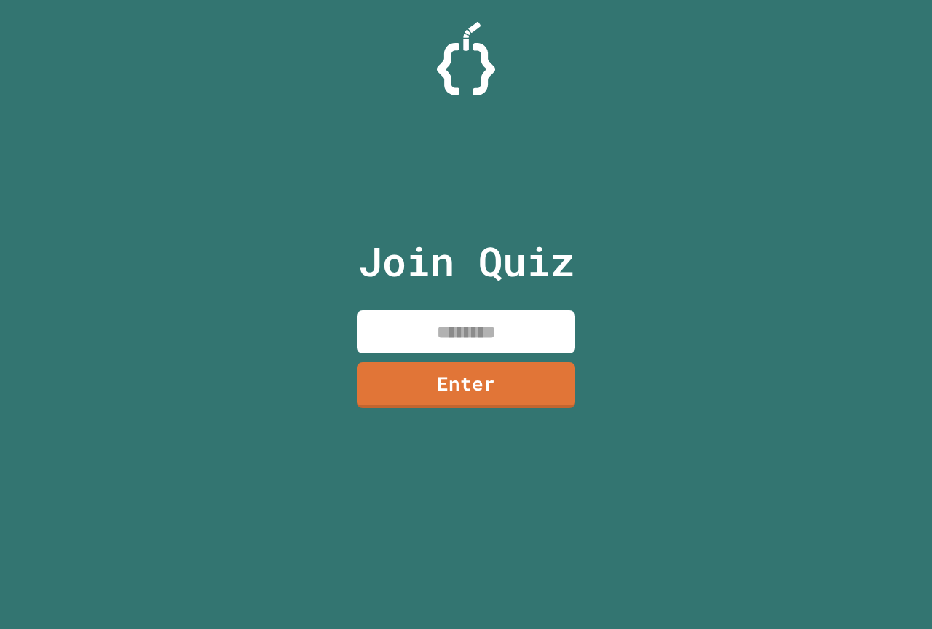
click at [380, 327] on input at bounding box center [466, 331] width 219 height 43
type input "********"
click at [496, 388] on link "Enter" at bounding box center [466, 383] width 216 height 48
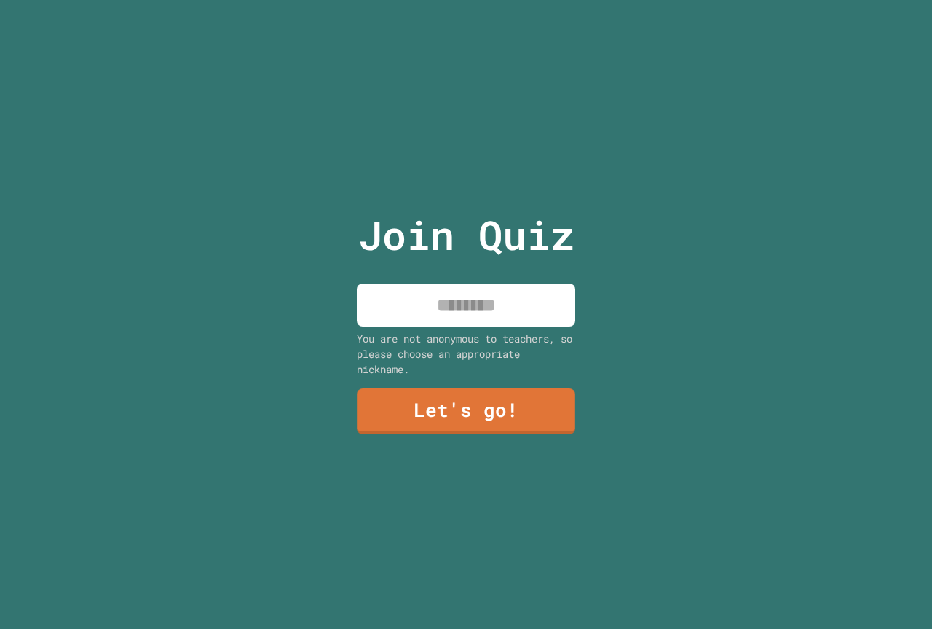
click at [511, 302] on input at bounding box center [466, 304] width 219 height 43
type input "*****"
click at [479, 398] on link "Let's go!" at bounding box center [466, 411] width 220 height 47
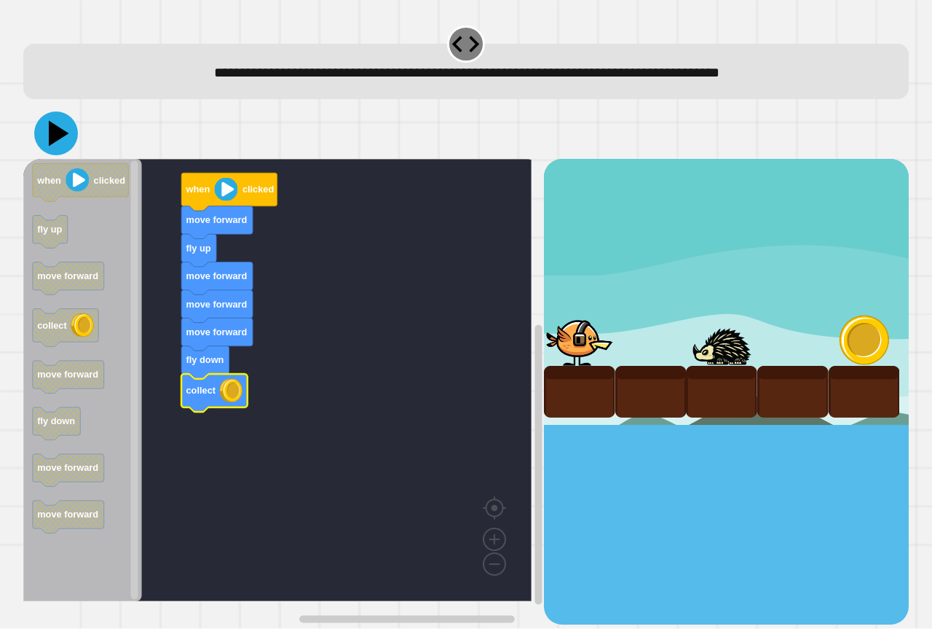
click at [41, 127] on icon at bounding box center [56, 133] width 44 height 44
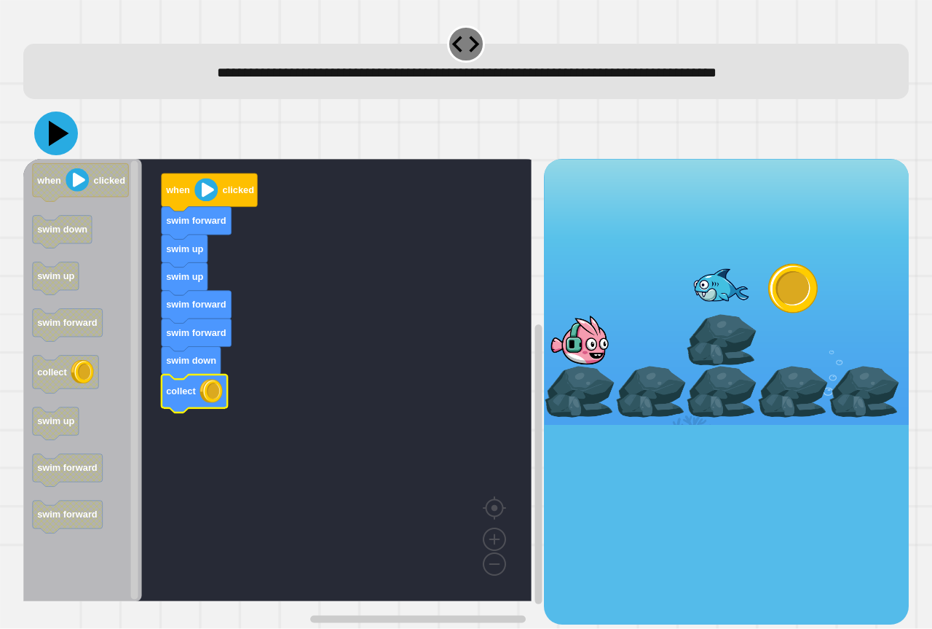
click at [50, 146] on icon at bounding box center [56, 133] width 44 height 44
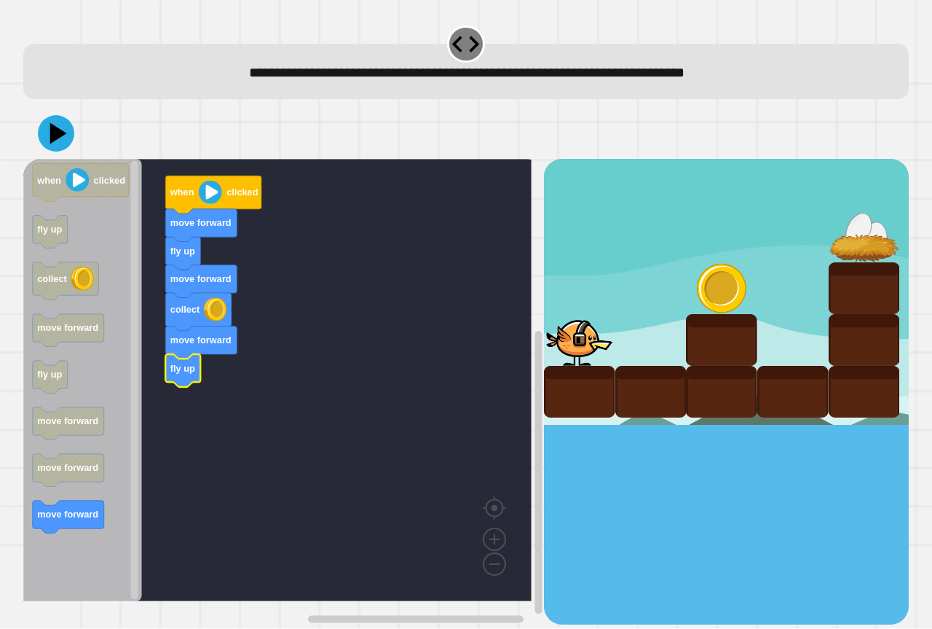
click at [84, 503] on icon "when clicked fly up collect move forward fly up move forward move forward move …" at bounding box center [82, 380] width 119 height 442
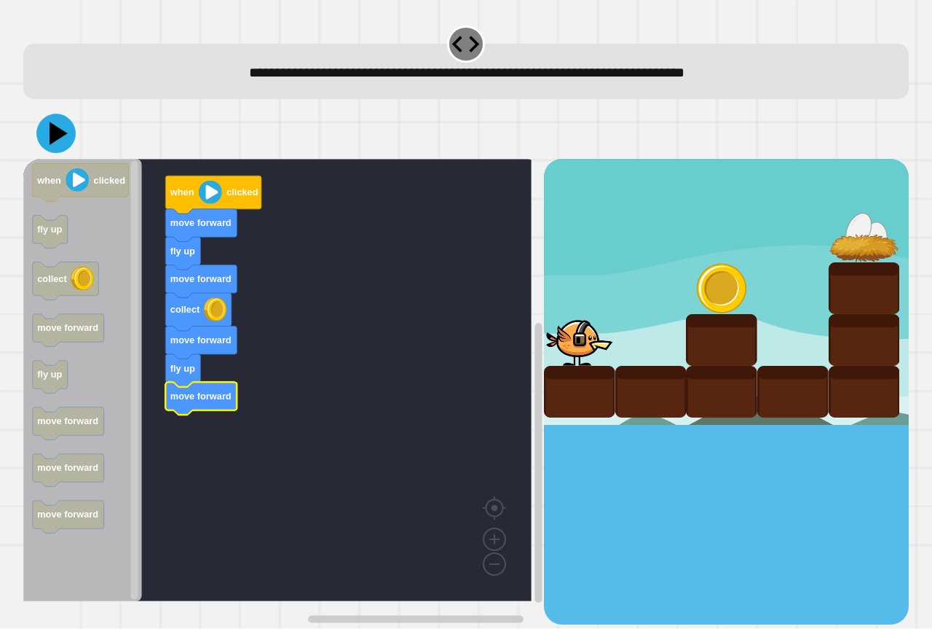
click at [47, 144] on icon at bounding box center [55, 133] width 39 height 39
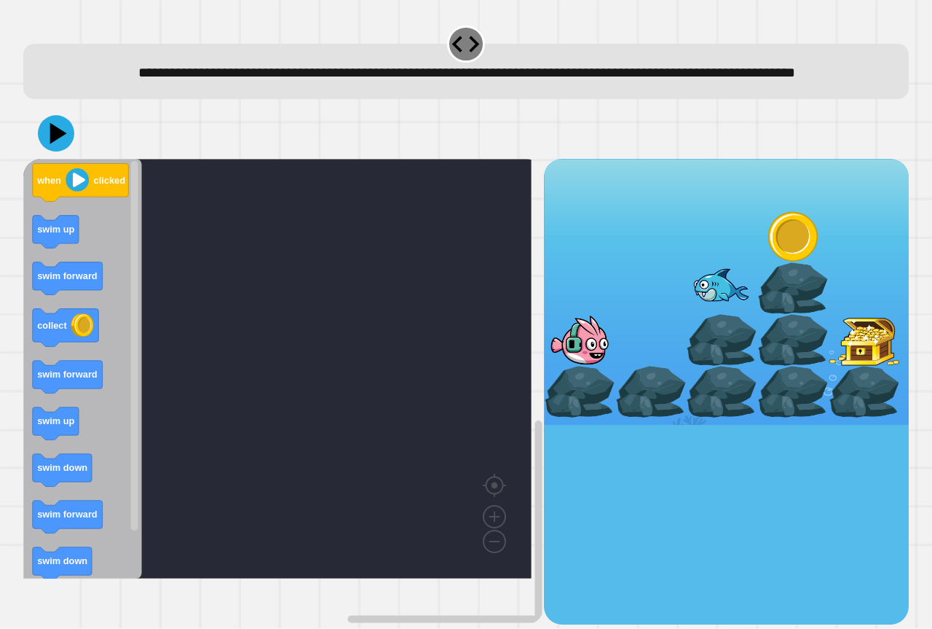
click at [365, 424] on rect "Blockly Workspace" at bounding box center [277, 369] width 508 height 420
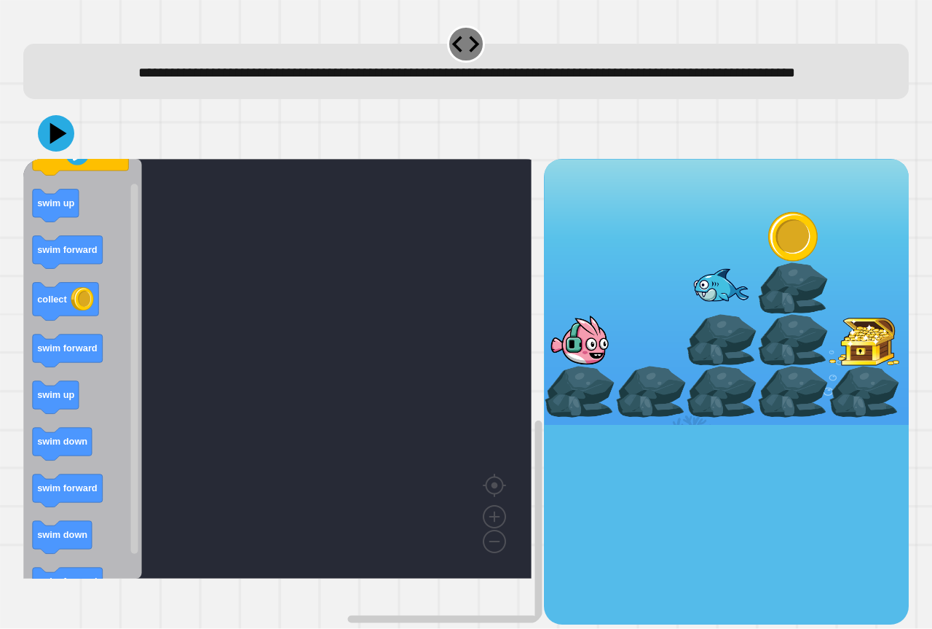
click at [101, 269] on icon "Blockly Workspace" at bounding box center [68, 252] width 70 height 33
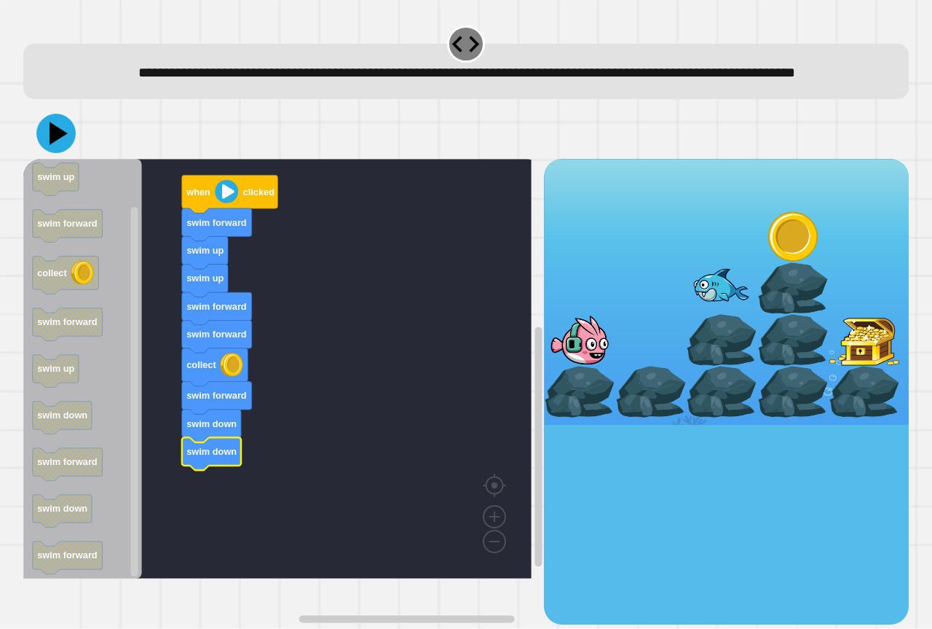
click at [66, 153] on icon at bounding box center [55, 133] width 39 height 39
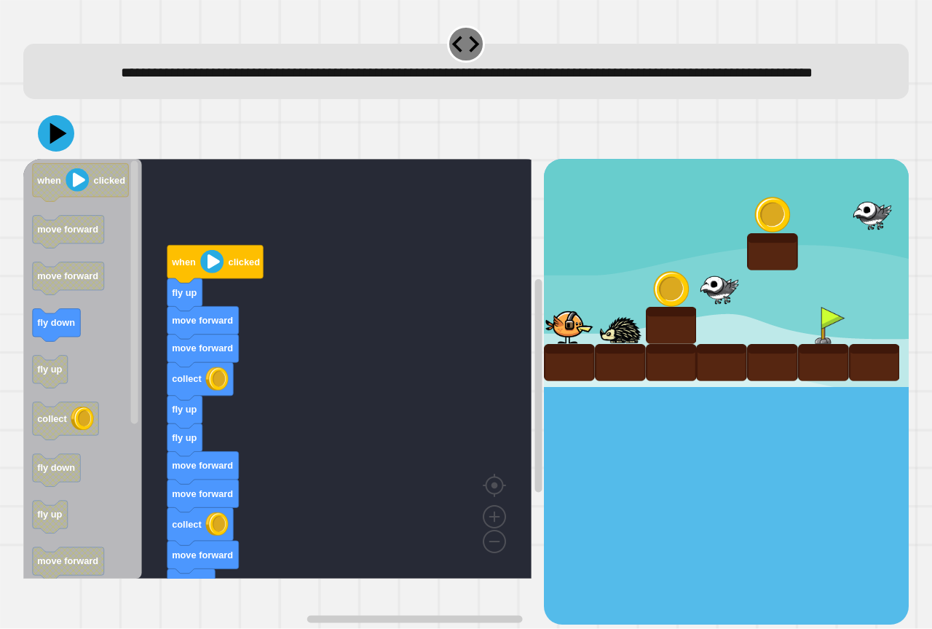
click at [106, 468] on icon "when clicked move forward move forward fly down fly up collect fly down fly up …" at bounding box center [82, 369] width 119 height 420
click at [136, 527] on div "when clicked fly up move forward move forward collect fly up fly up move forwar…" at bounding box center [283, 391] width 521 height 465
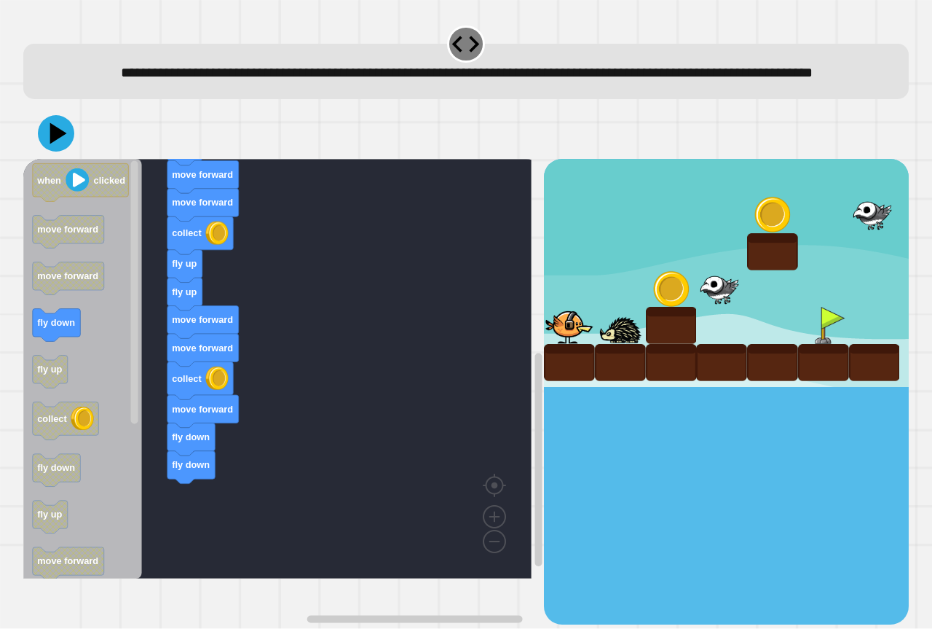
click at [159, 446] on div "when clicked fly up move forward move forward collect fly up fly up move forwar…" at bounding box center [283, 391] width 521 height 465
click at [50, 155] on icon at bounding box center [56, 133] width 44 height 44
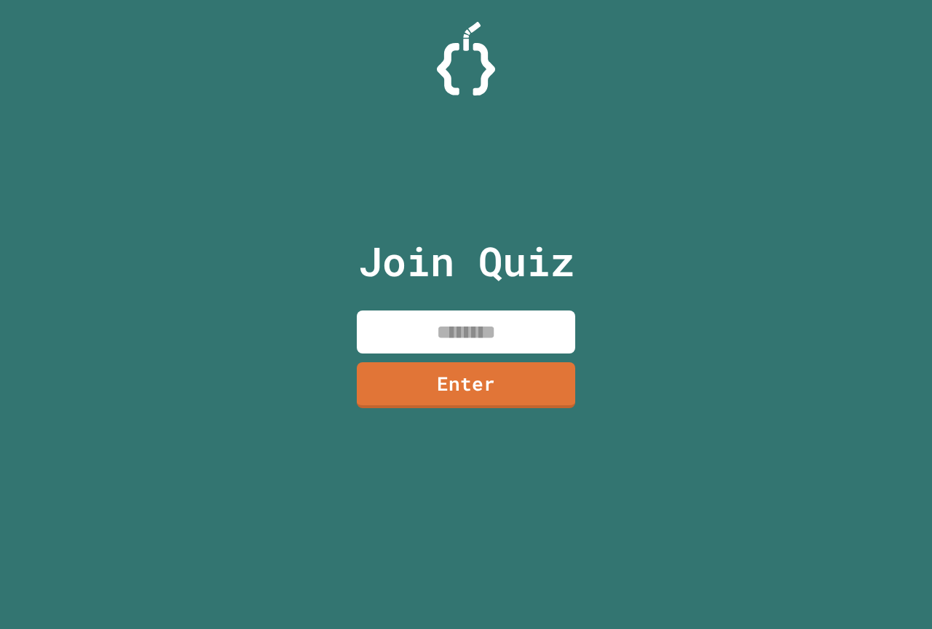
click at [409, 328] on input at bounding box center [466, 331] width 219 height 43
paste input "********"
type input "********"
click at [456, 371] on link "Enter" at bounding box center [466, 384] width 221 height 48
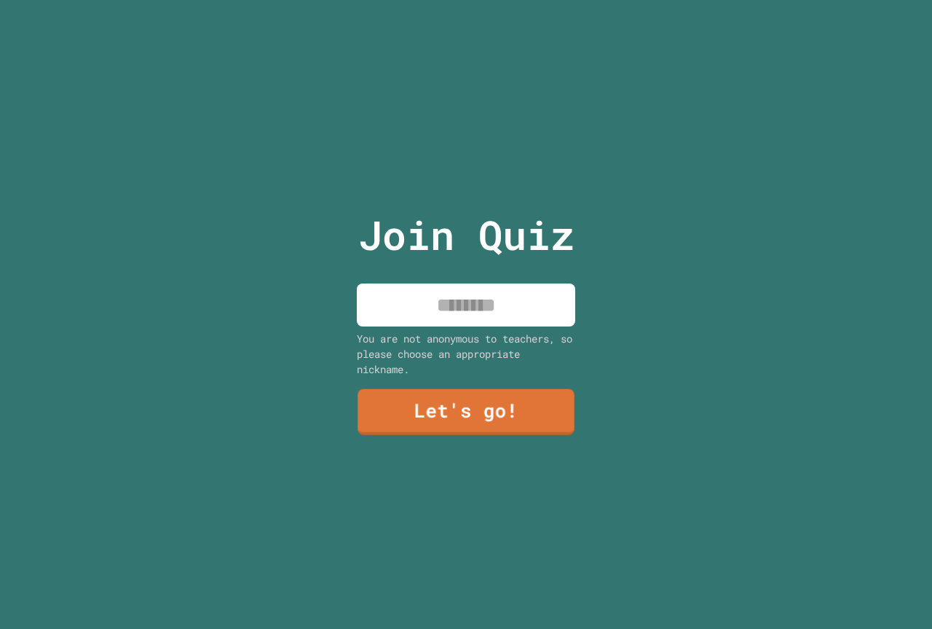
click at [459, 320] on div "Join Quiz You are not anonymous to teachers, so please choose an appropriate ni…" at bounding box center [466, 314] width 245 height 629
click at [543, 296] on input at bounding box center [466, 304] width 219 height 43
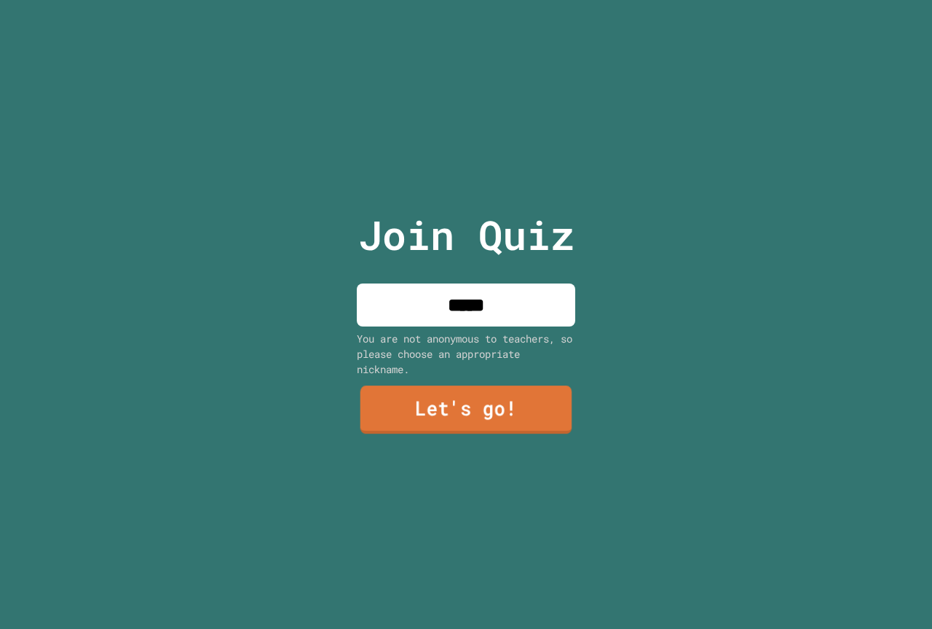
type input "*****"
click at [475, 406] on link "Let's go!" at bounding box center [467, 409] width 212 height 48
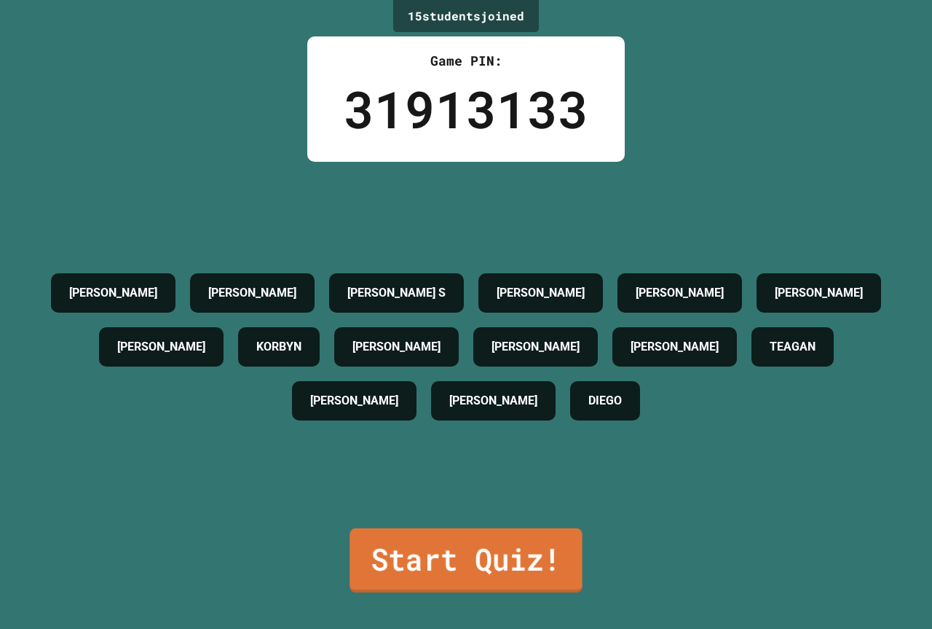
click at [519, 549] on link "Start Quiz!" at bounding box center [466, 560] width 232 height 64
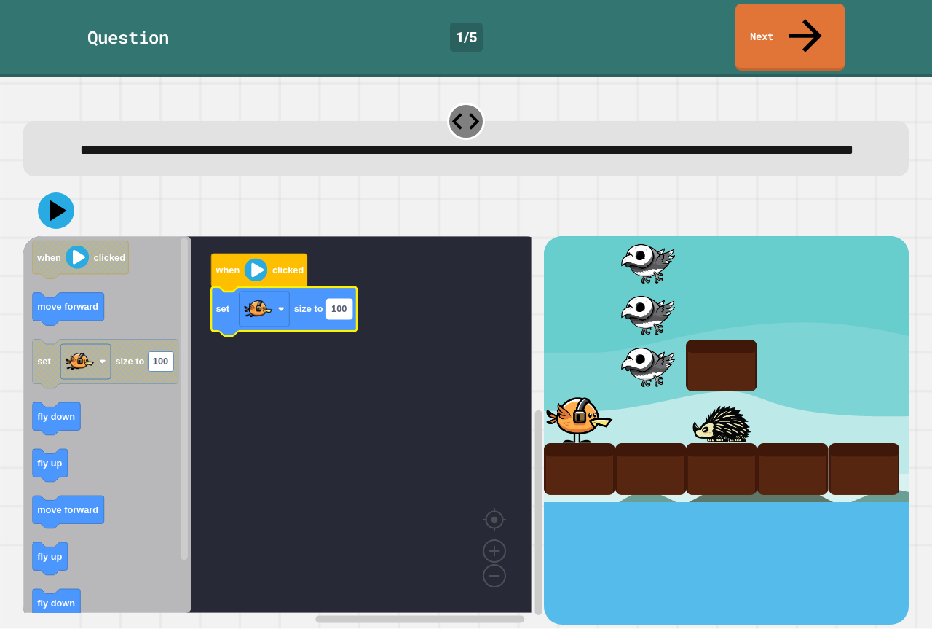
click at [336, 304] on text "100" at bounding box center [338, 309] width 15 height 11
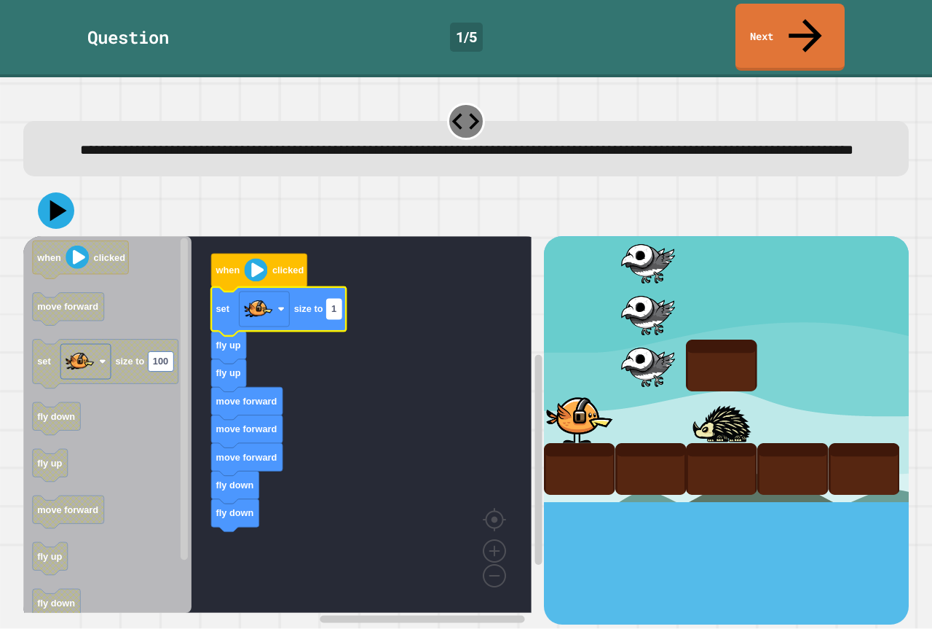
click at [334, 304] on text "1" at bounding box center [333, 309] width 5 height 11
type input "**********"
click at [67, 196] on icon at bounding box center [56, 211] width 44 height 44
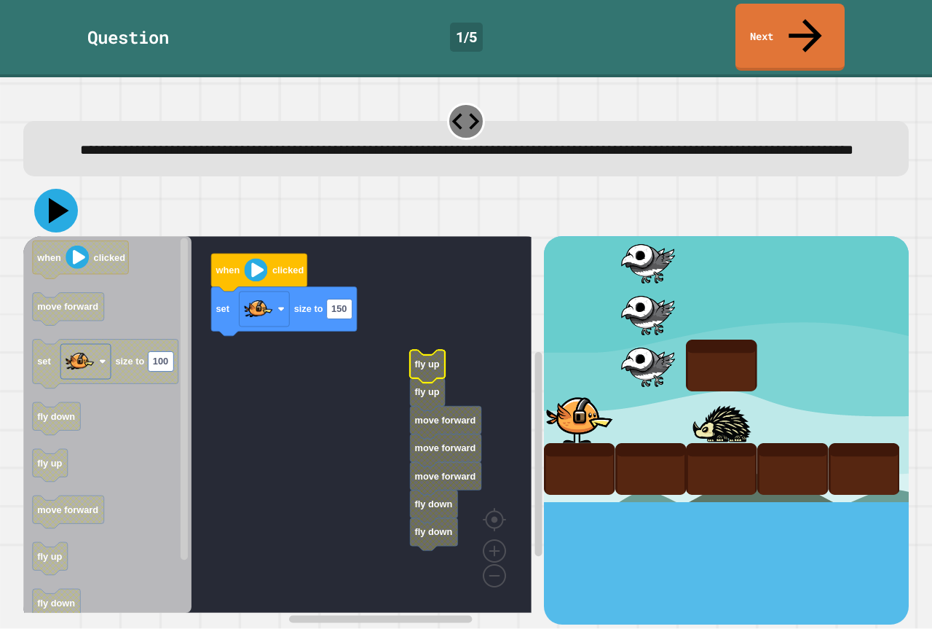
click at [57, 216] on icon at bounding box center [56, 211] width 44 height 44
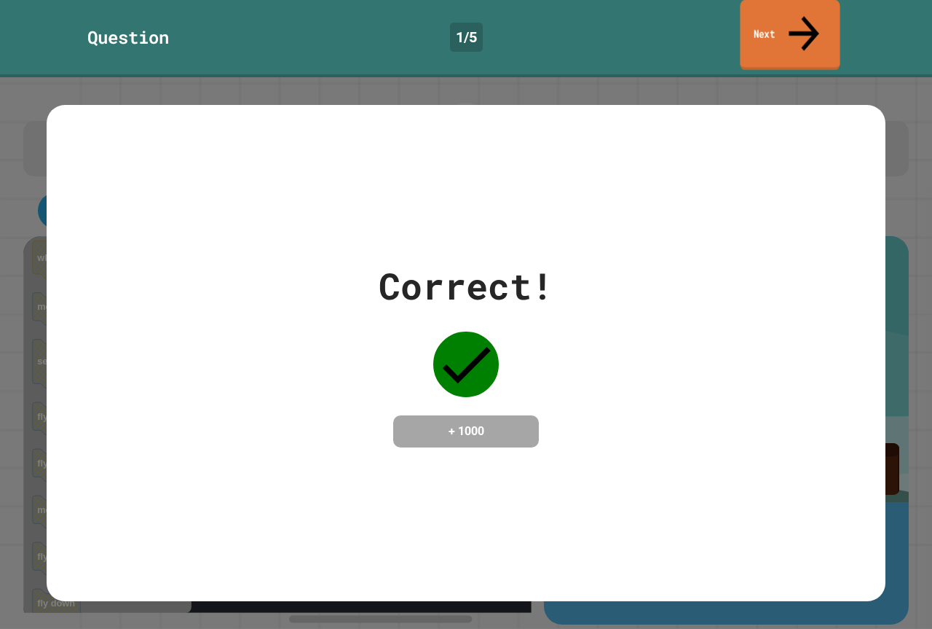
click at [809, 23] on icon at bounding box center [804, 33] width 45 height 52
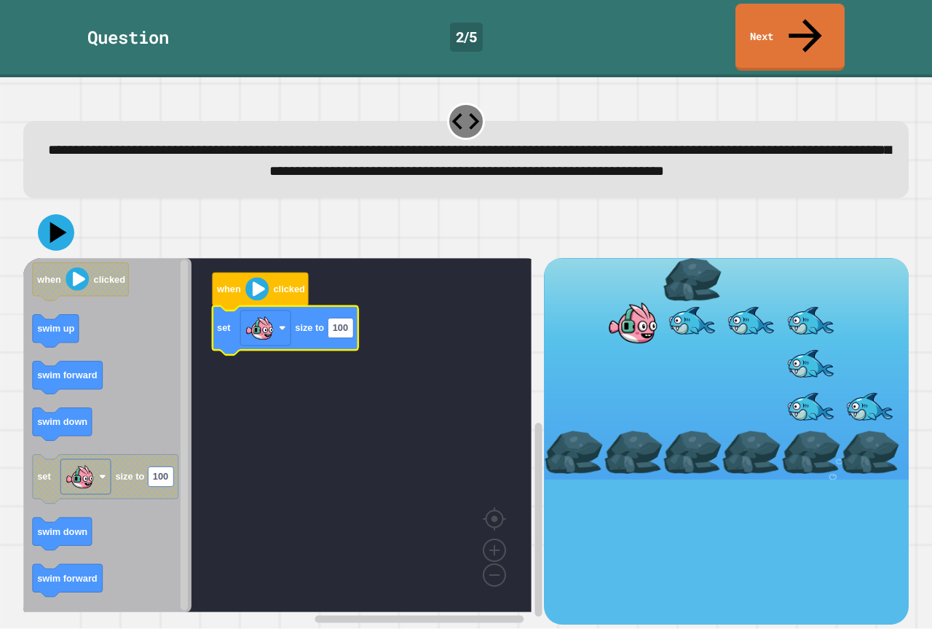
click at [353, 315] on g "set size to 100" at bounding box center [286, 330] width 146 height 49
click at [332, 325] on rect "Blockly Workspace" at bounding box center [340, 328] width 25 height 20
type input "***"
click at [60, 213] on icon at bounding box center [55, 232] width 39 height 39
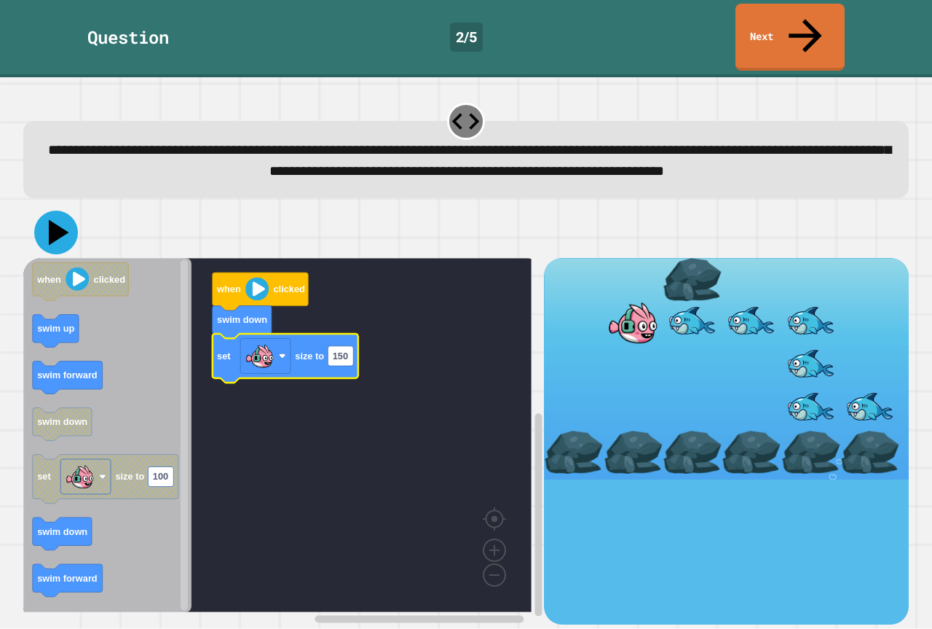
click at [63, 223] on icon at bounding box center [59, 232] width 20 height 25
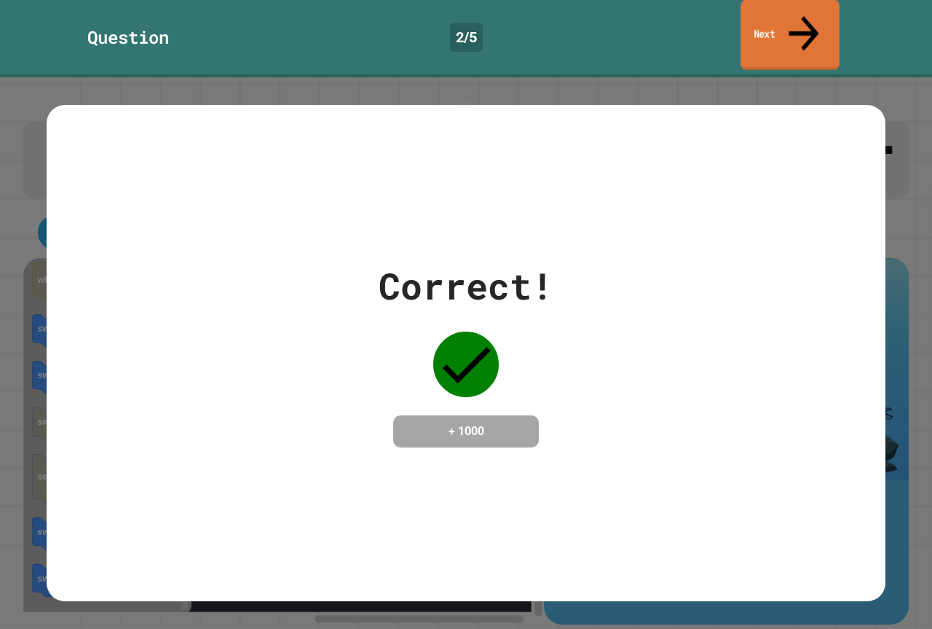
click at [771, 30] on link "Next" at bounding box center [790, 35] width 99 height 71
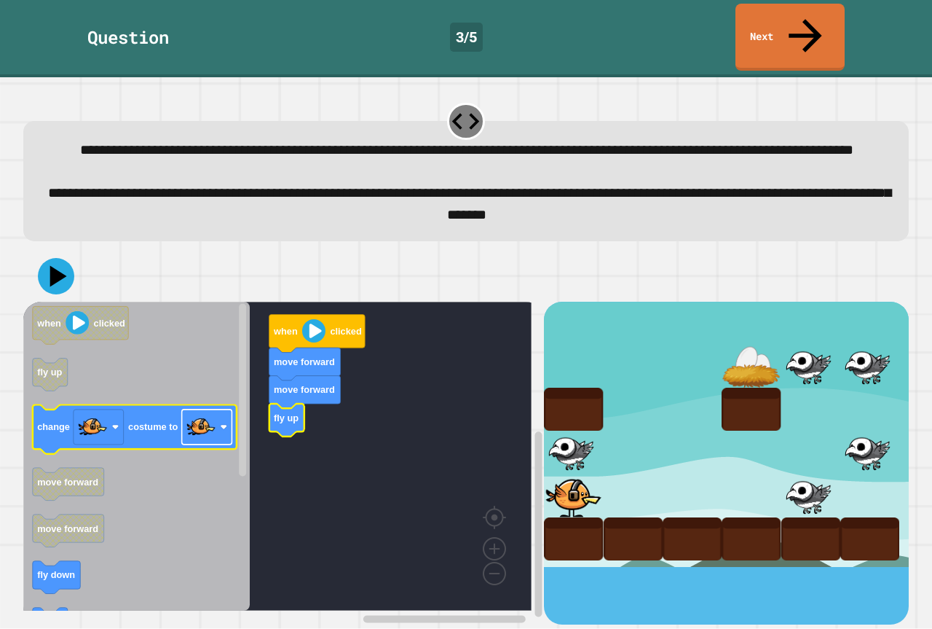
click at [220, 414] on rect "Blockly Workspace" at bounding box center [207, 426] width 50 height 35
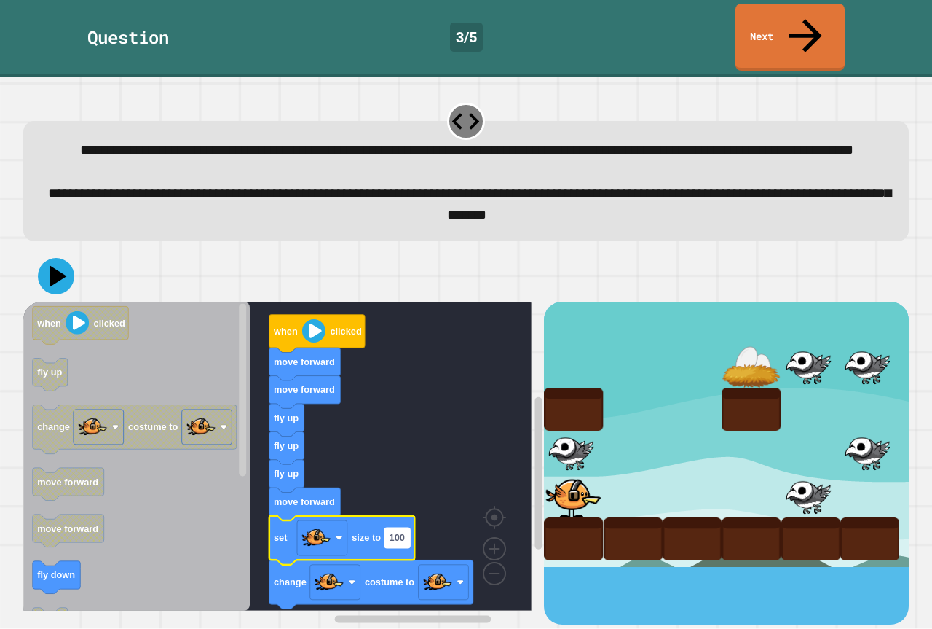
click at [405, 532] on text "100" at bounding box center [397, 537] width 15 height 11
type input "*"
click at [54, 264] on icon at bounding box center [59, 276] width 20 height 25
click at [421, 543] on rect "Blockly Workspace" at bounding box center [277, 456] width 508 height 309
click at [392, 532] on text "1" at bounding box center [392, 537] width 5 height 11
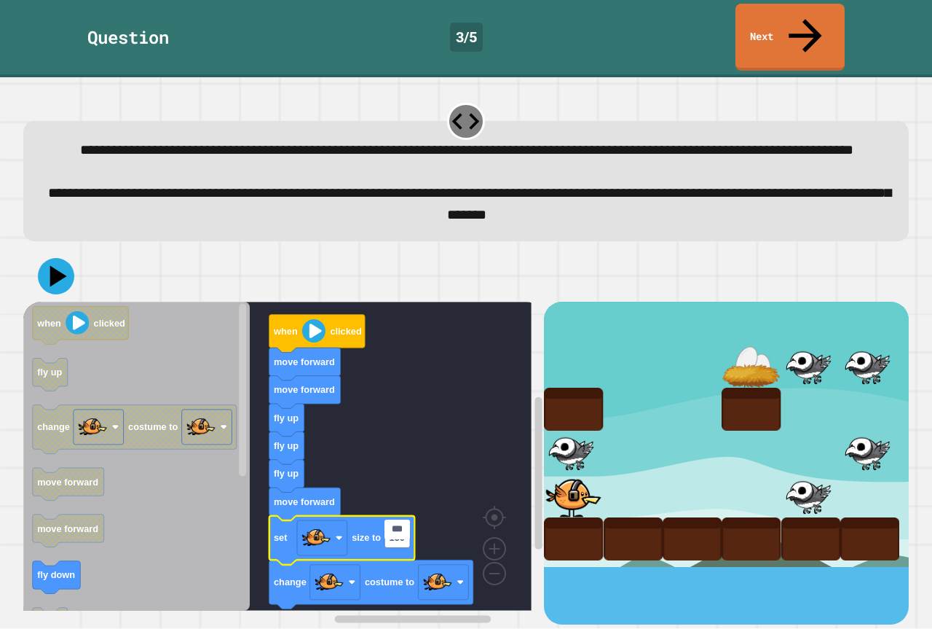
type input "***"
click at [56, 261] on icon at bounding box center [56, 276] width 44 height 44
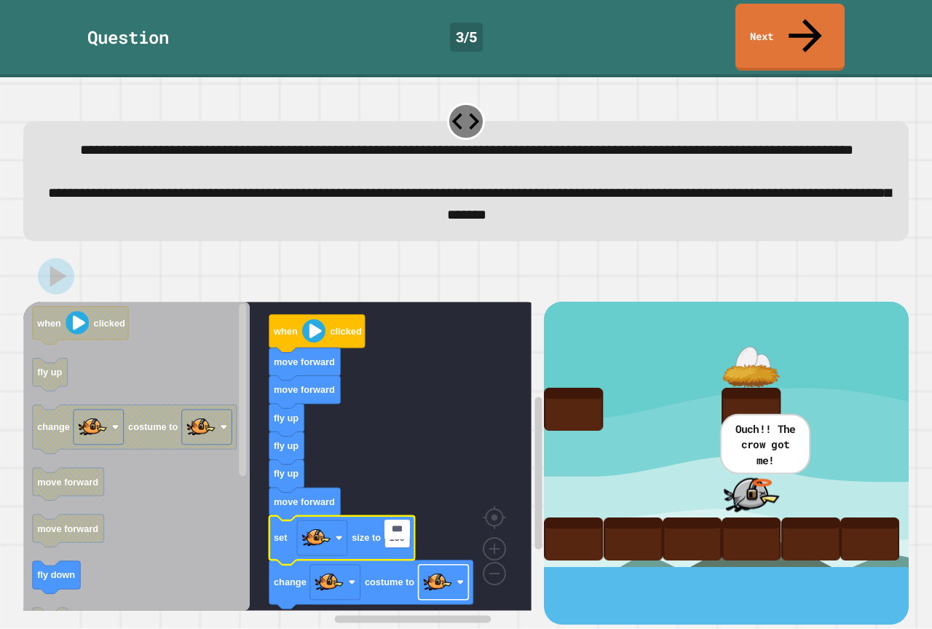
click at [449, 576] on image "Blockly Workspace" at bounding box center [437, 581] width 29 height 29
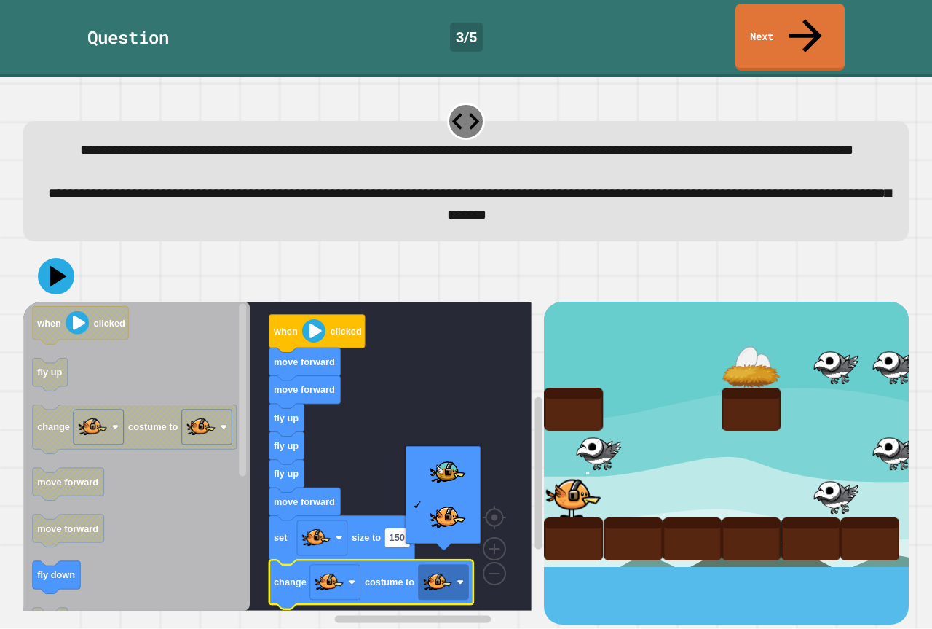
click at [427, 447] on div at bounding box center [443, 495] width 75 height 98
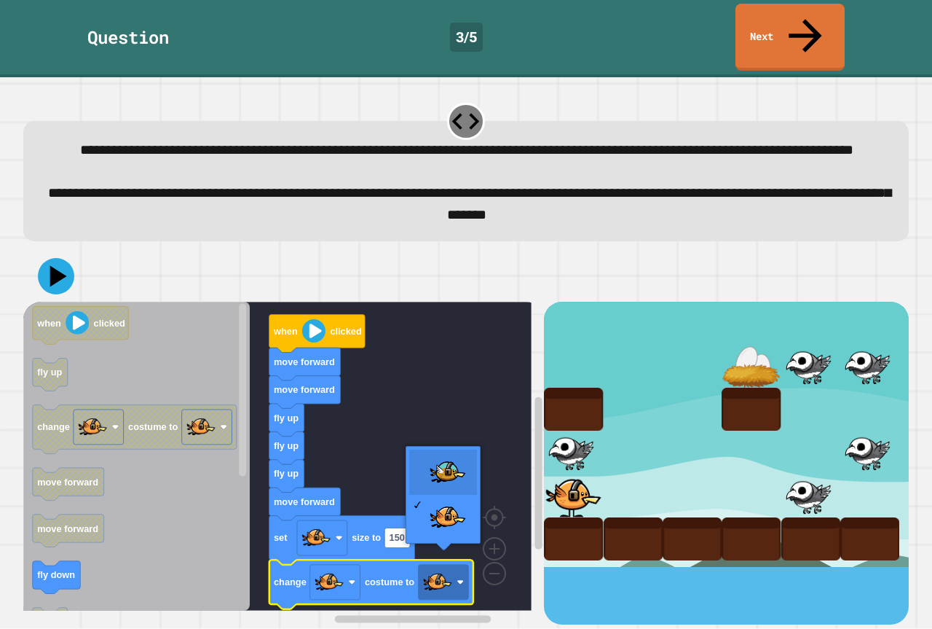
drag, startPoint x: 442, startPoint y: 459, endPoint x: 332, endPoint y: 392, distance: 128.8
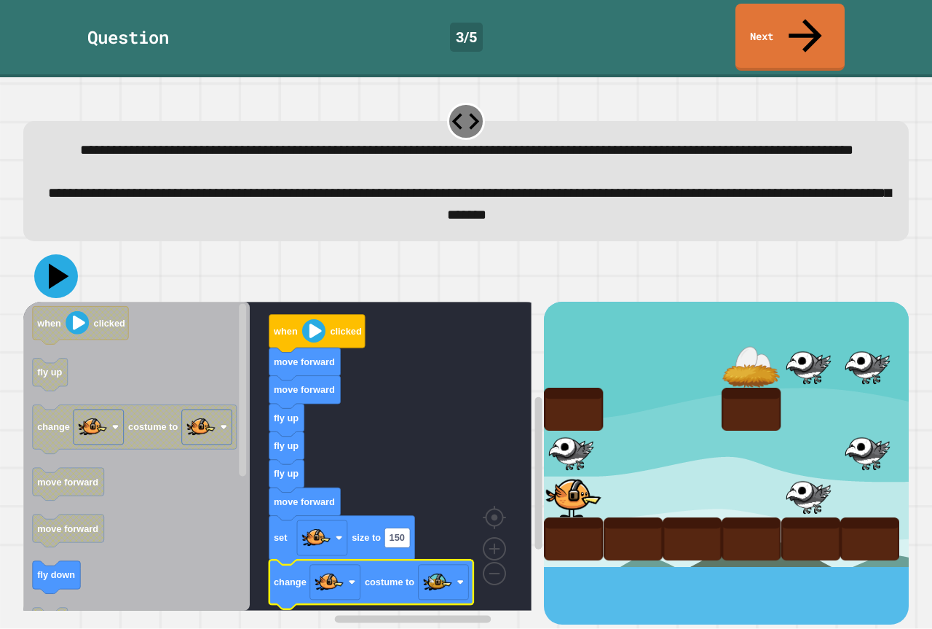
click at [62, 270] on icon at bounding box center [59, 276] width 20 height 25
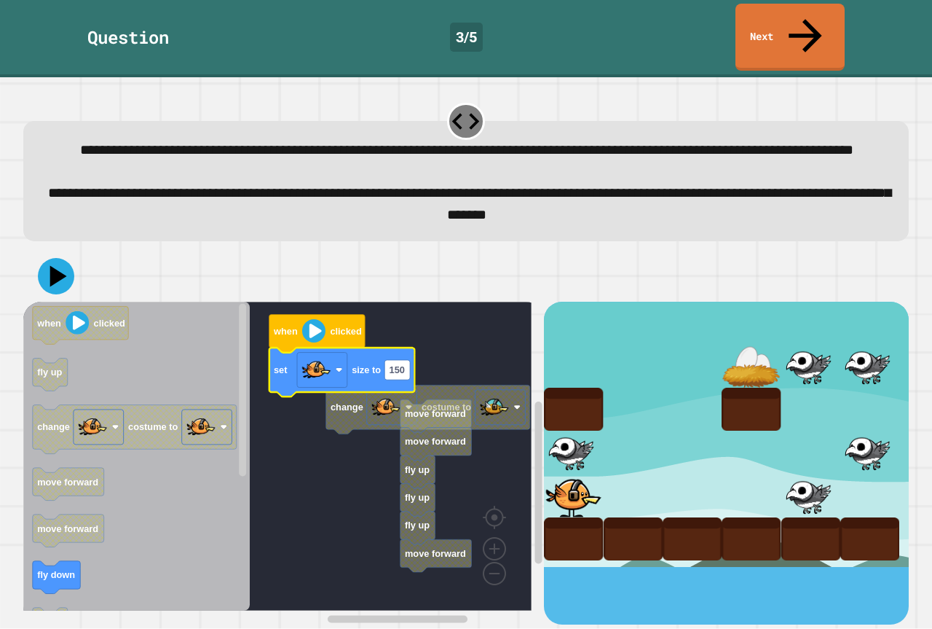
drag, startPoint x: 36, startPoint y: 254, endPoint x: 75, endPoint y: 265, distance: 40.8
click at [36, 254] on div at bounding box center [466, 276] width 886 height 51
click at [75, 265] on button at bounding box center [56, 276] width 44 height 44
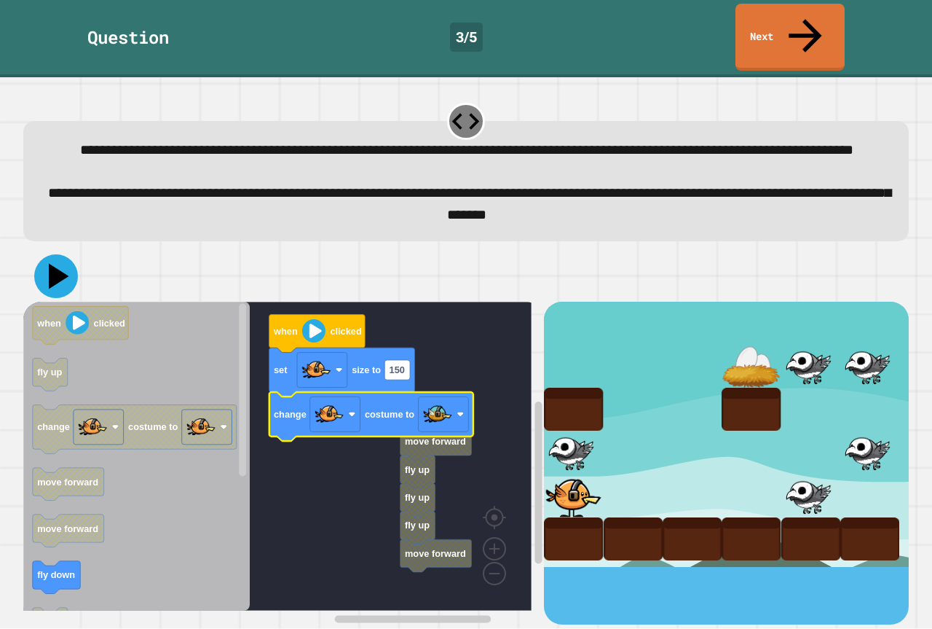
click at [66, 275] on icon at bounding box center [56, 276] width 44 height 44
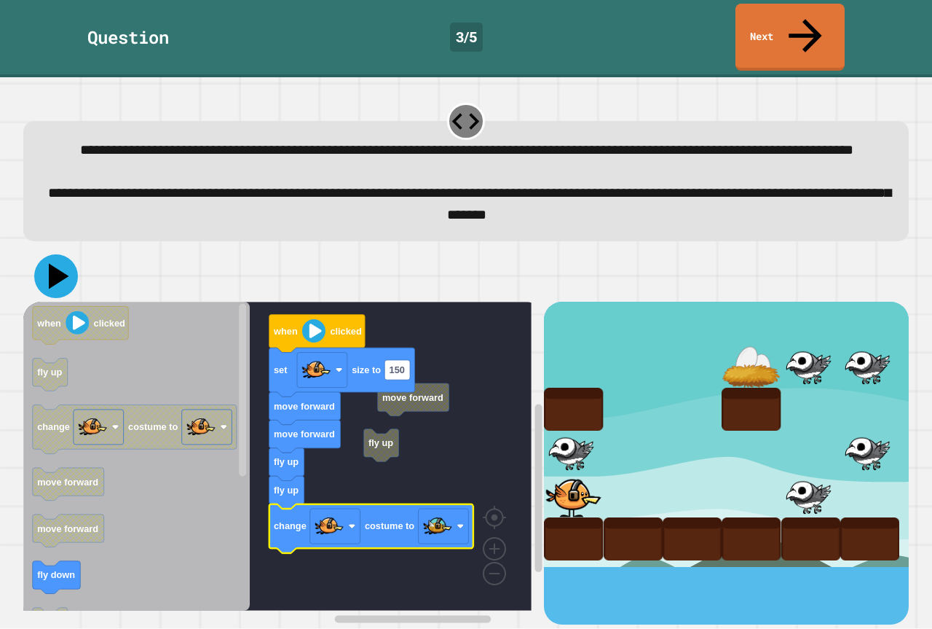
click at [65, 267] on icon at bounding box center [59, 276] width 20 height 25
click at [789, 15] on link "Next" at bounding box center [790, 36] width 106 height 71
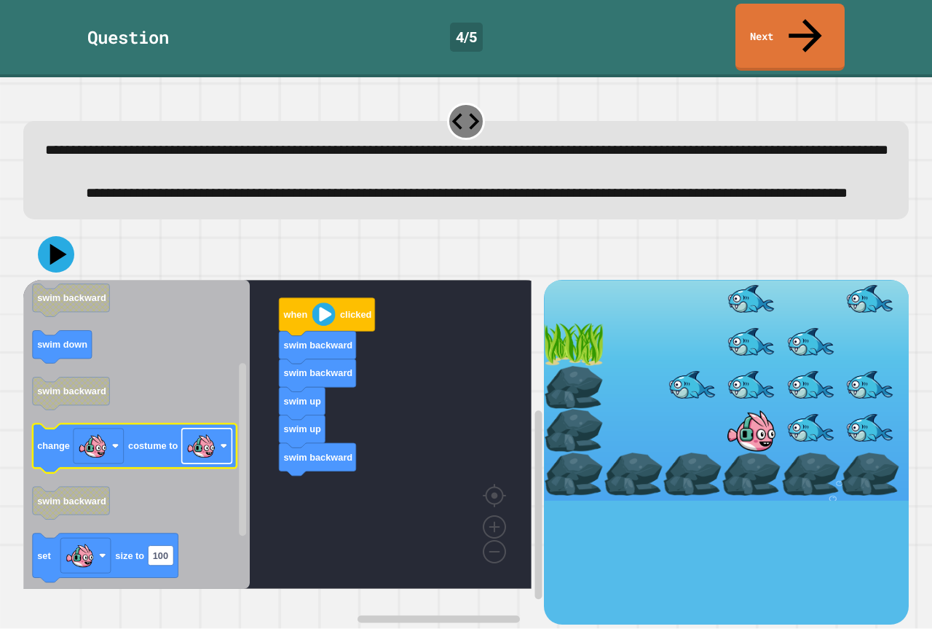
click at [209, 447] on image "Blockly Workspace" at bounding box center [200, 445] width 29 height 29
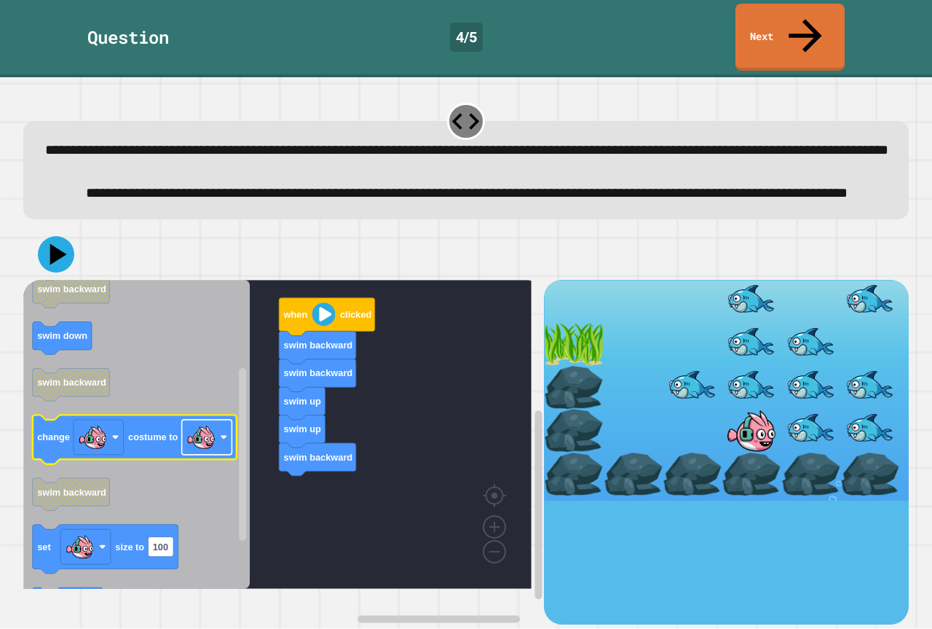
click at [213, 452] on image "Blockly Workspace" at bounding box center [200, 436] width 29 height 29
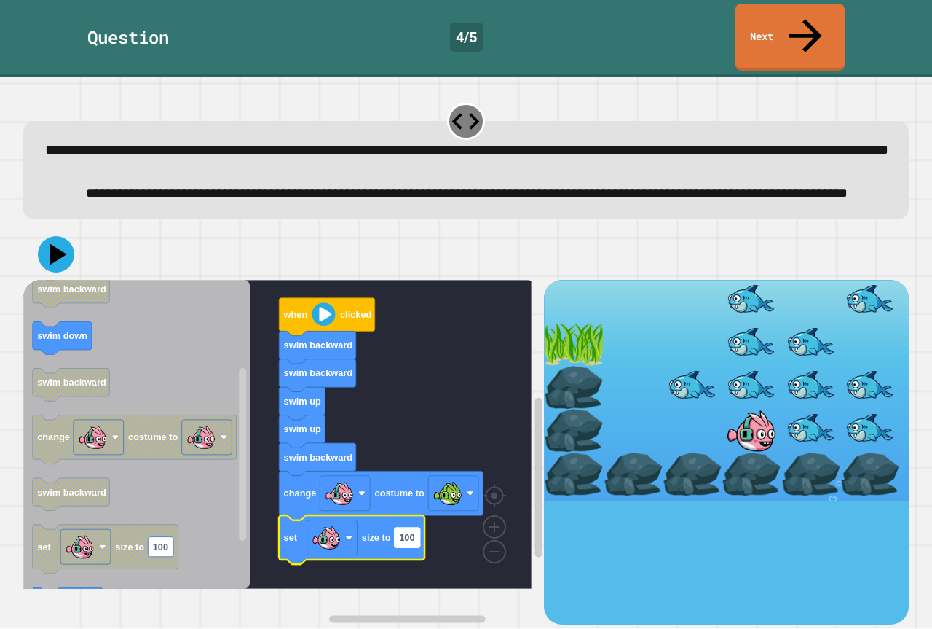
click at [420, 547] on rect "Blockly Workspace" at bounding box center [407, 537] width 25 height 20
type input "*"
click at [52, 258] on icon at bounding box center [56, 254] width 44 height 44
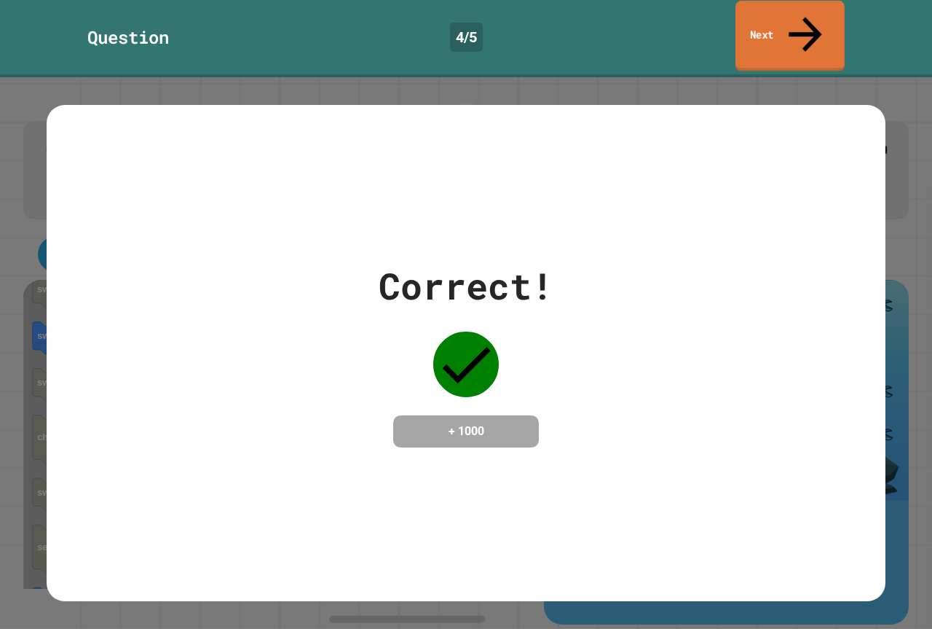
click at [793, 23] on link "Next" at bounding box center [790, 36] width 109 height 71
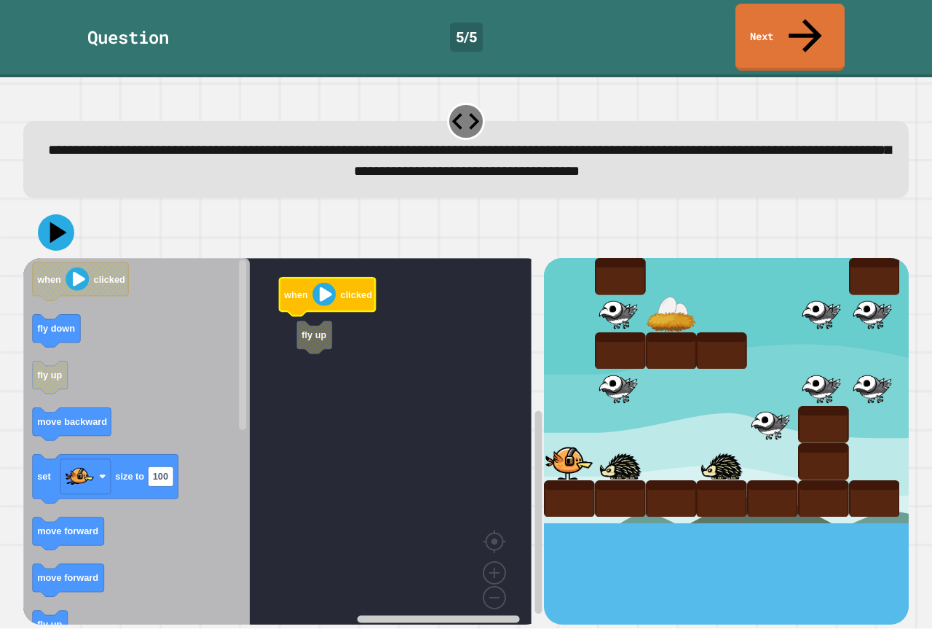
click at [385, 288] on rect "Blockly Workspace" at bounding box center [277, 446] width 508 height 377
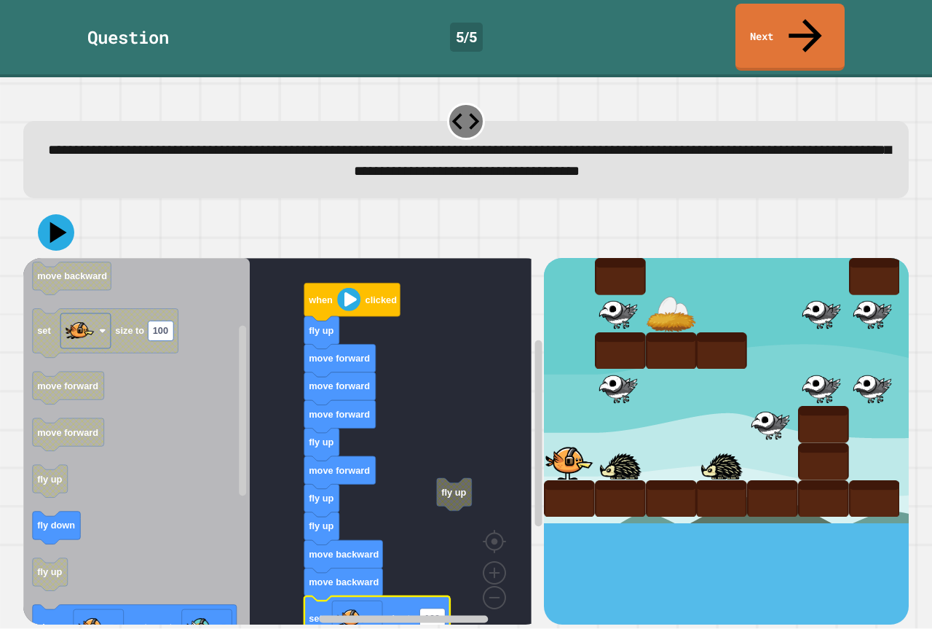
click at [395, 465] on rect "Blockly Workspace" at bounding box center [277, 446] width 508 height 377
click at [533, 463] on g "Blockly Workspace" at bounding box center [538, 441] width 11 height 365
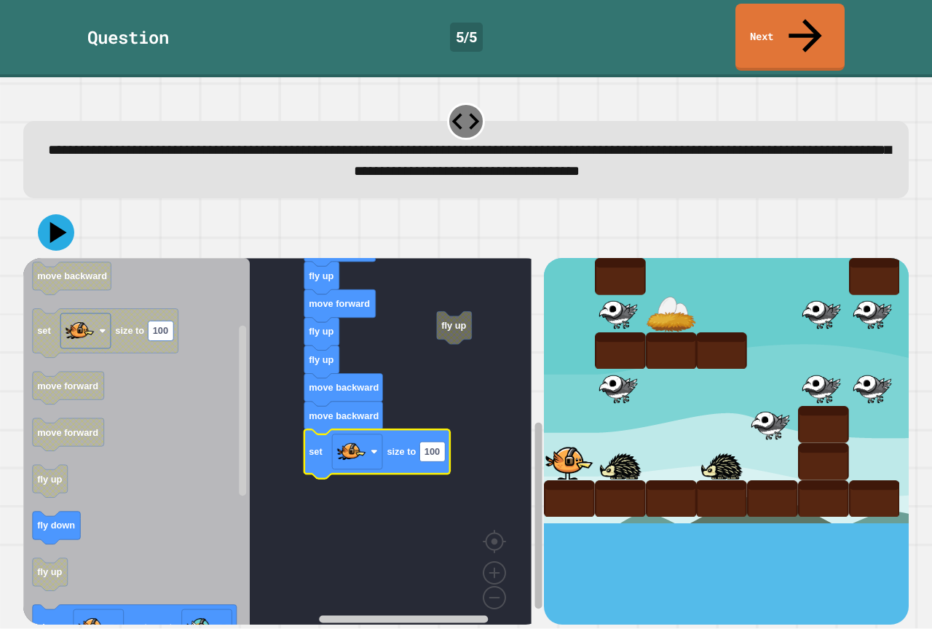
click at [533, 519] on g "Blockly Workspace" at bounding box center [538, 441] width 11 height 365
click at [443, 442] on rect "Blockly Workspace" at bounding box center [432, 452] width 25 height 20
type input "***"
